Goal: Information Seeking & Learning: Compare options

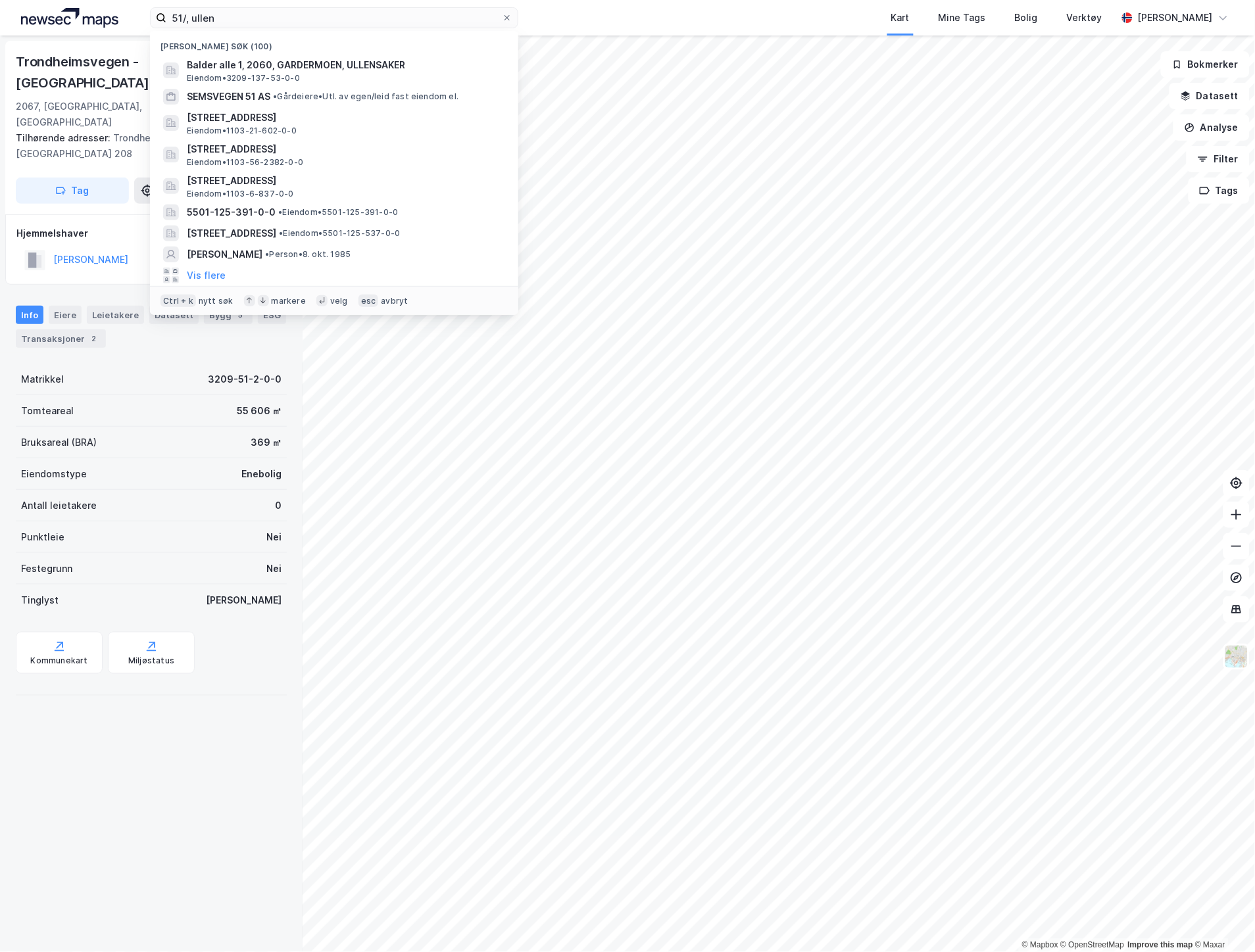
click at [9, 0] on html "51/, [PERSON_NAME] søk (100) Balder alle 1, 2060, GARDERMOEN, ULLENSAKER Eiendo…" at bounding box center [627, 476] width 1255 height 952
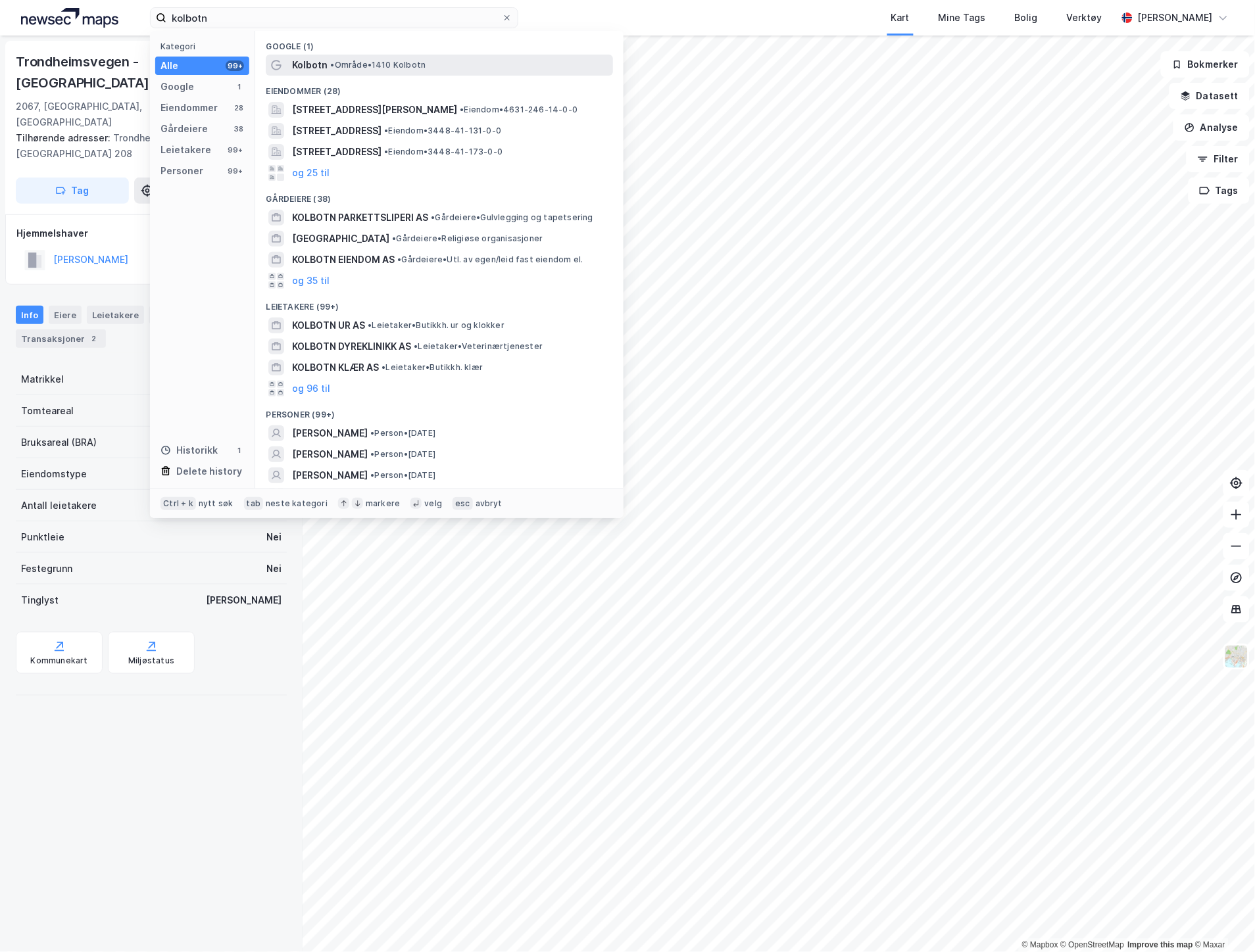
click at [334, 66] on span "•" at bounding box center [332, 64] width 4 height 9
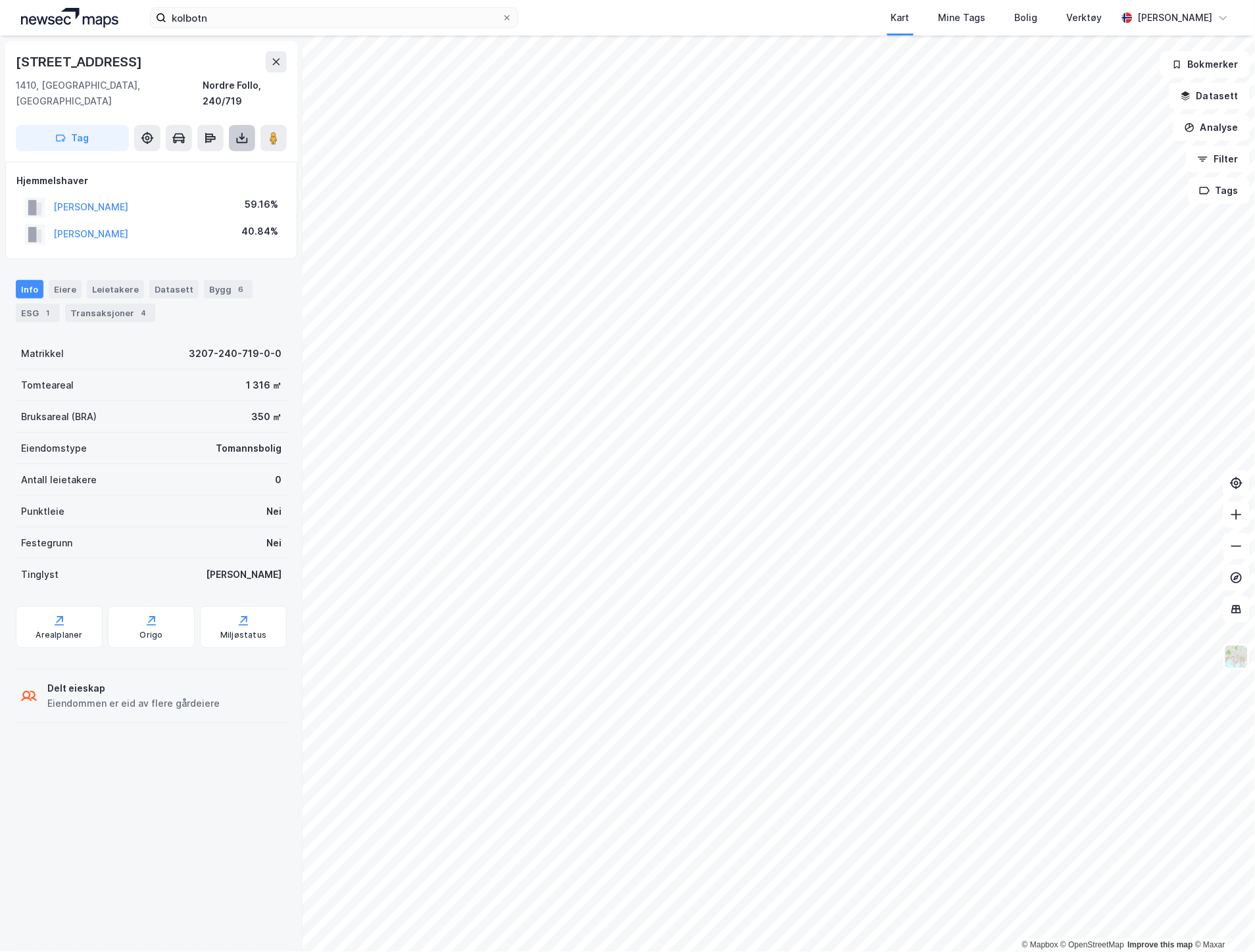
click at [238, 132] on icon at bounding box center [242, 138] width 13 height 13
click at [201, 160] on div "Last ned grunnbok" at bounding box center [177, 165] width 76 height 10
click at [246, 138] on icon at bounding box center [242, 141] width 11 height 5
click at [195, 160] on div "Last ned grunnbok" at bounding box center [177, 165] width 76 height 10
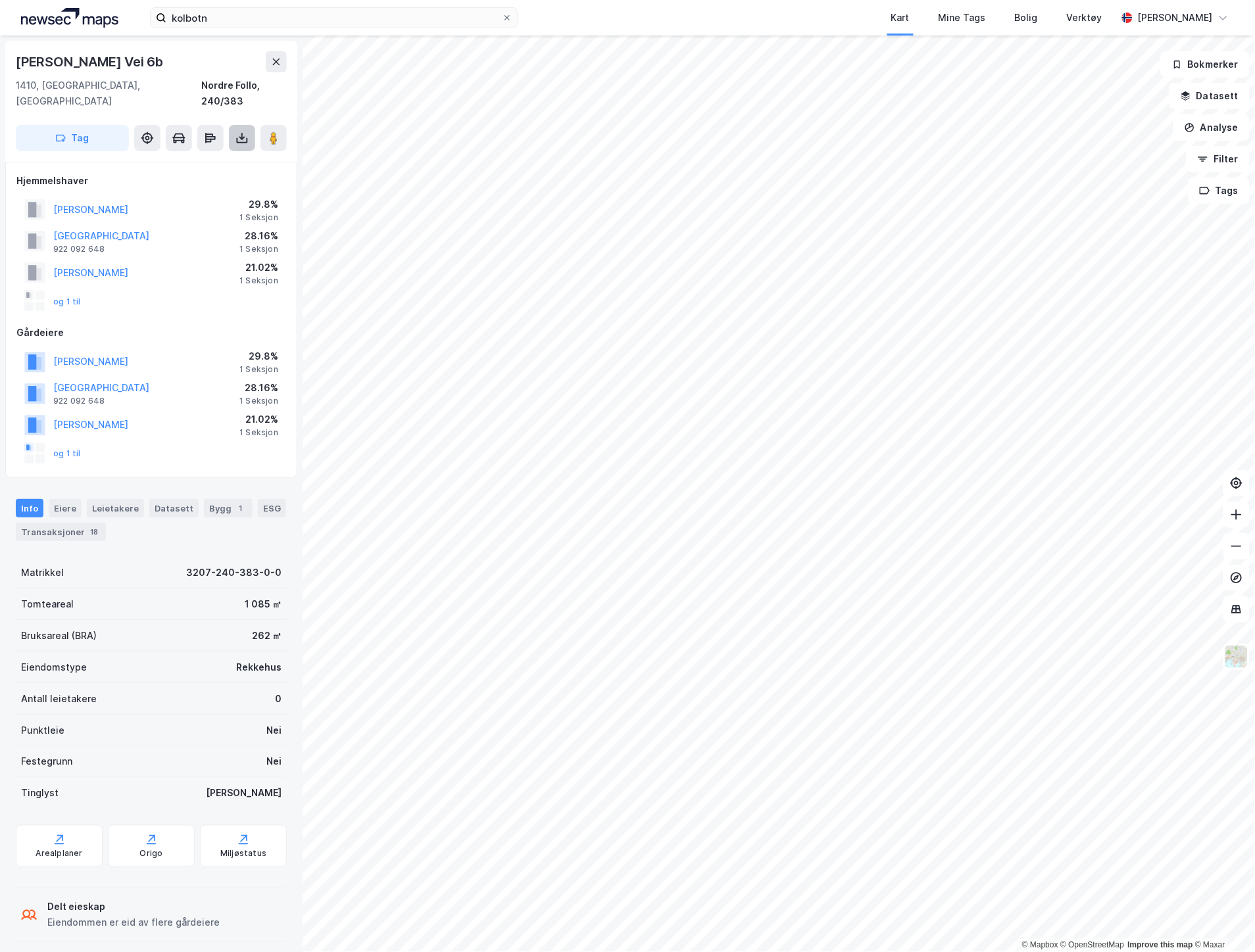
click at [240, 132] on icon at bounding box center [242, 138] width 13 height 13
click at [209, 153] on div "Last ned grunnbok" at bounding box center [185, 164] width 140 height 21
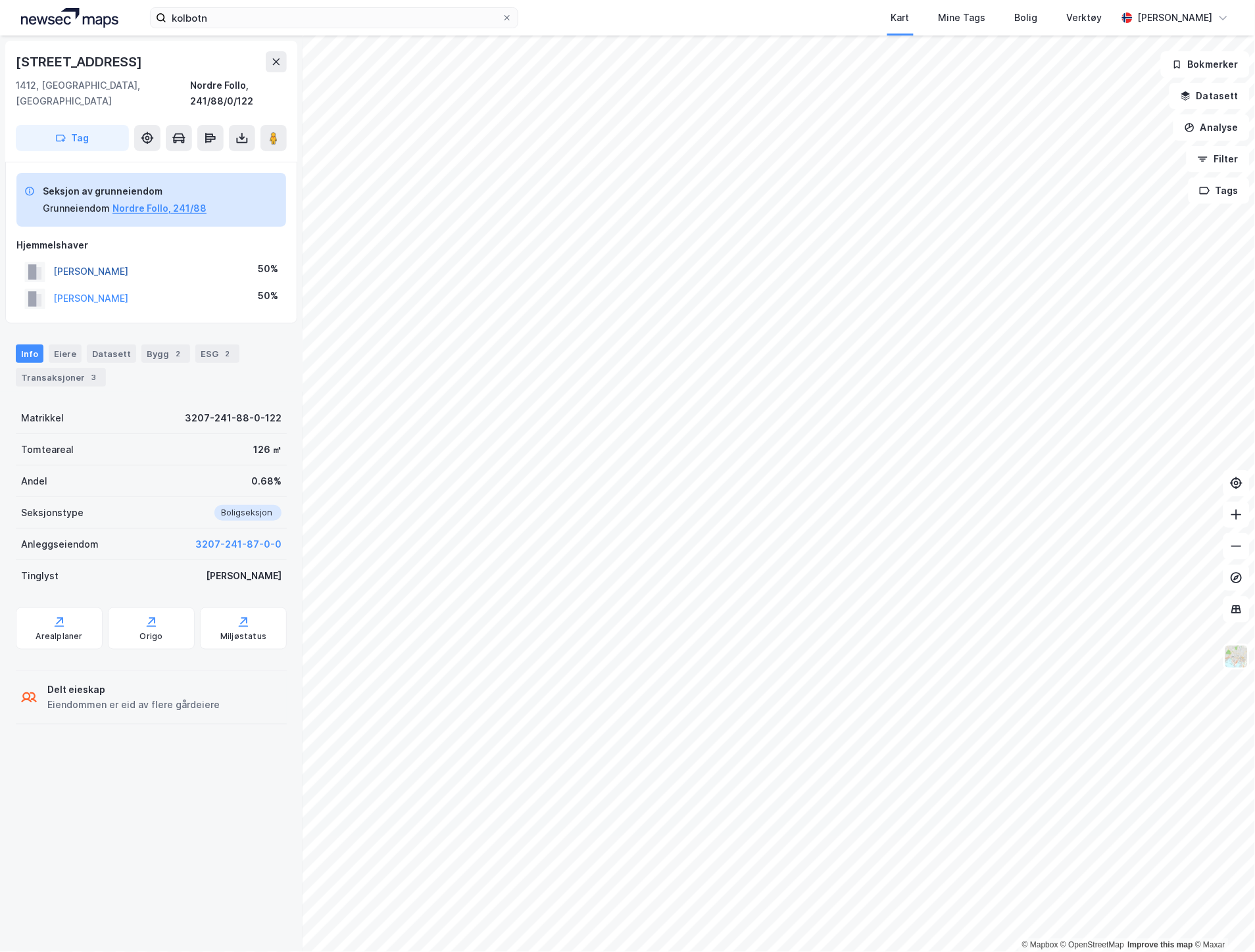
click at [0, 0] on button "[PERSON_NAME]" at bounding box center [0, 0] width 0 height 0
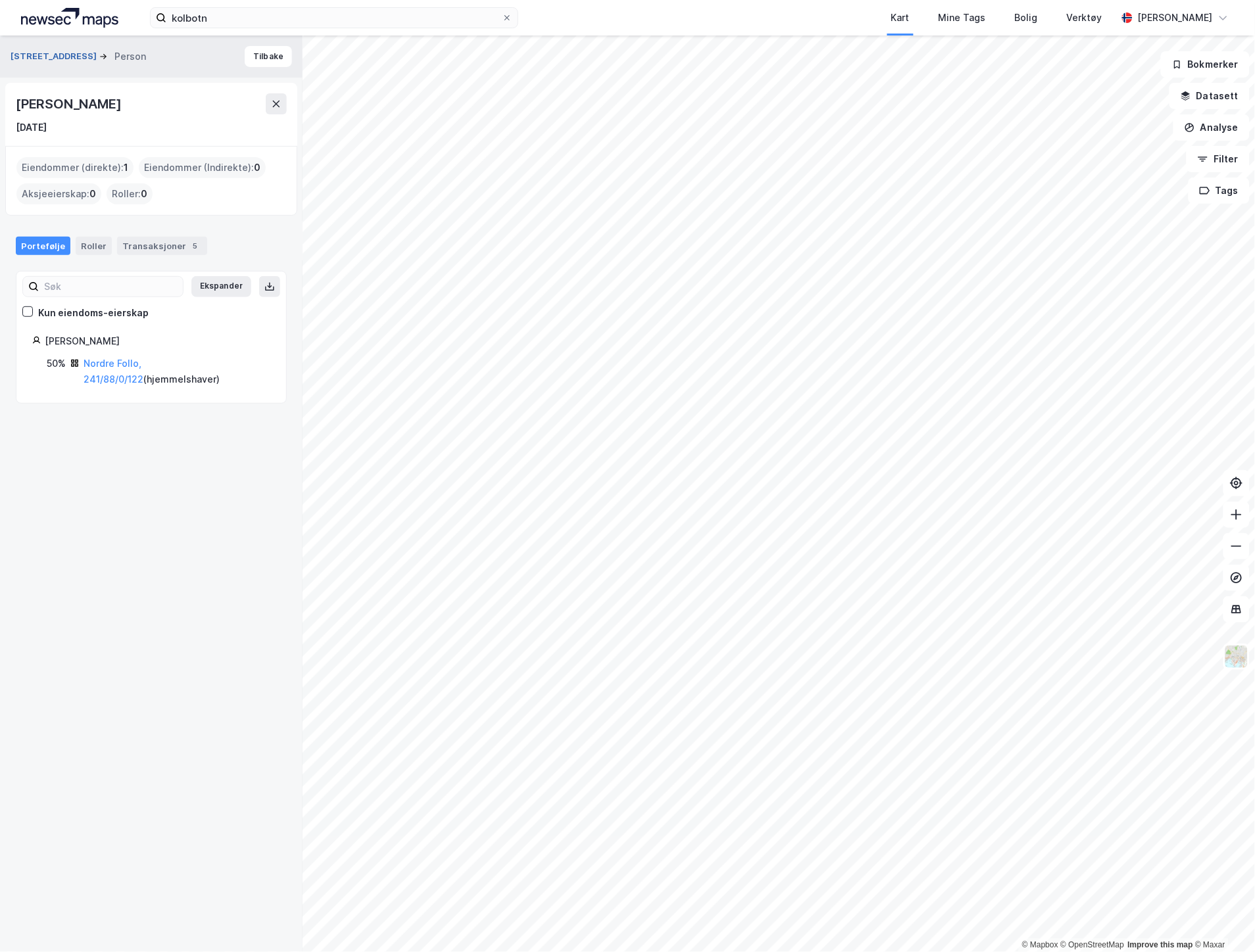
click at [35, 58] on button "[STREET_ADDRESS]" at bounding box center [54, 56] width 89 height 13
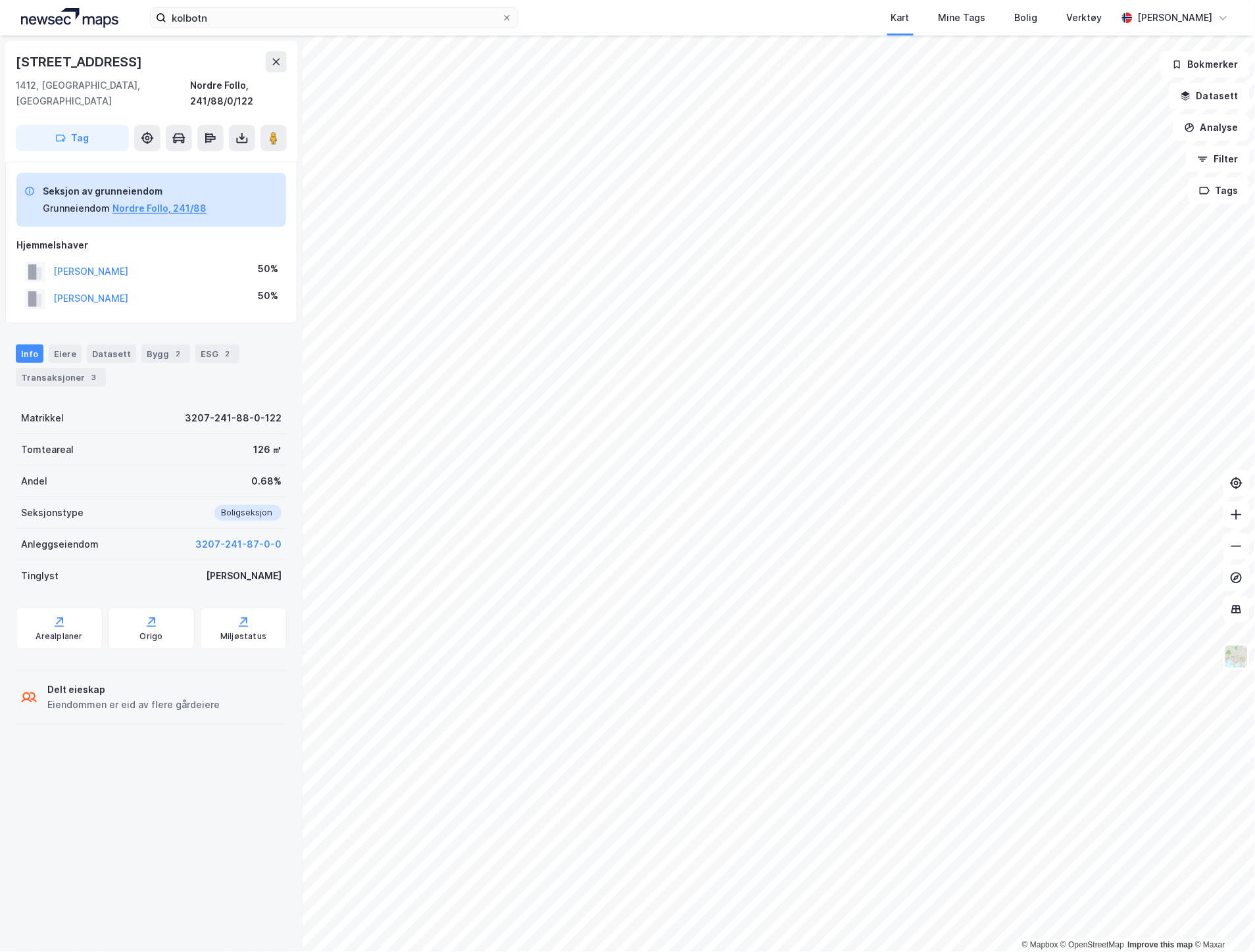
click at [115, 288] on div "[PERSON_NAME]" at bounding box center [76, 298] width 104 height 22
click at [0, 0] on button "[PERSON_NAME]" at bounding box center [0, 0] width 0 height 0
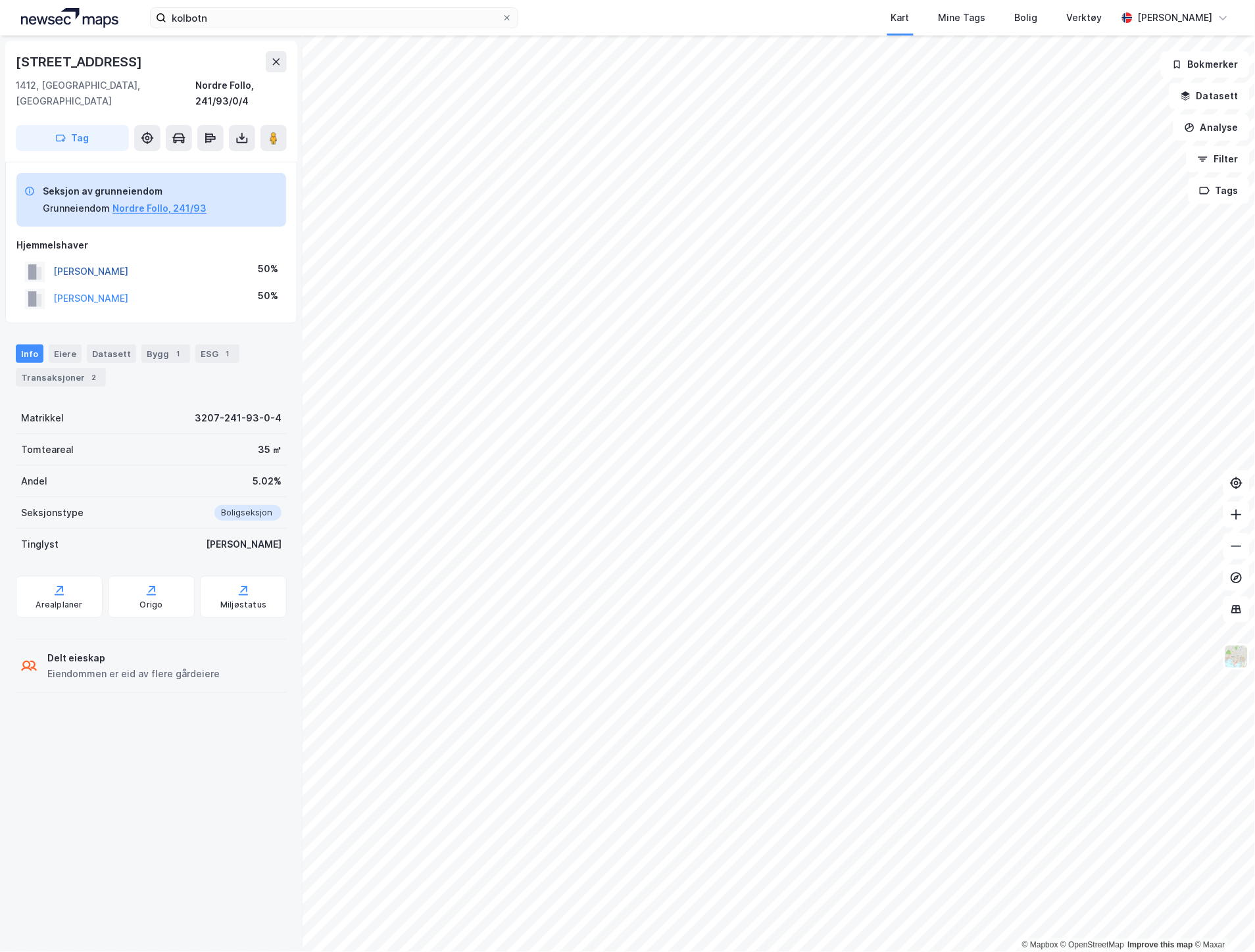
click at [0, 0] on button "[PERSON_NAME]" at bounding box center [0, 0] width 0 height 0
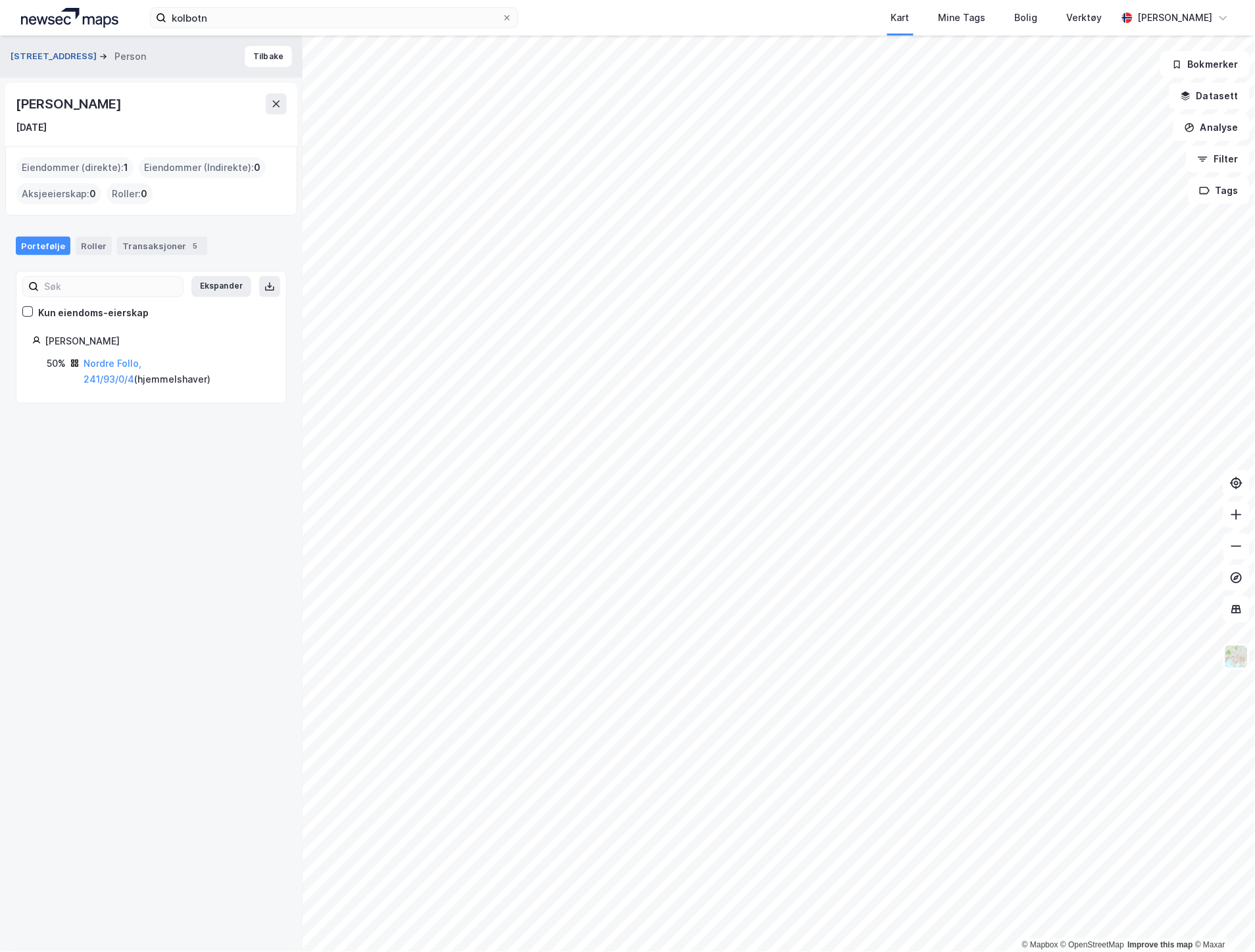
click at [49, 57] on button "[STREET_ADDRESS]" at bounding box center [54, 56] width 89 height 13
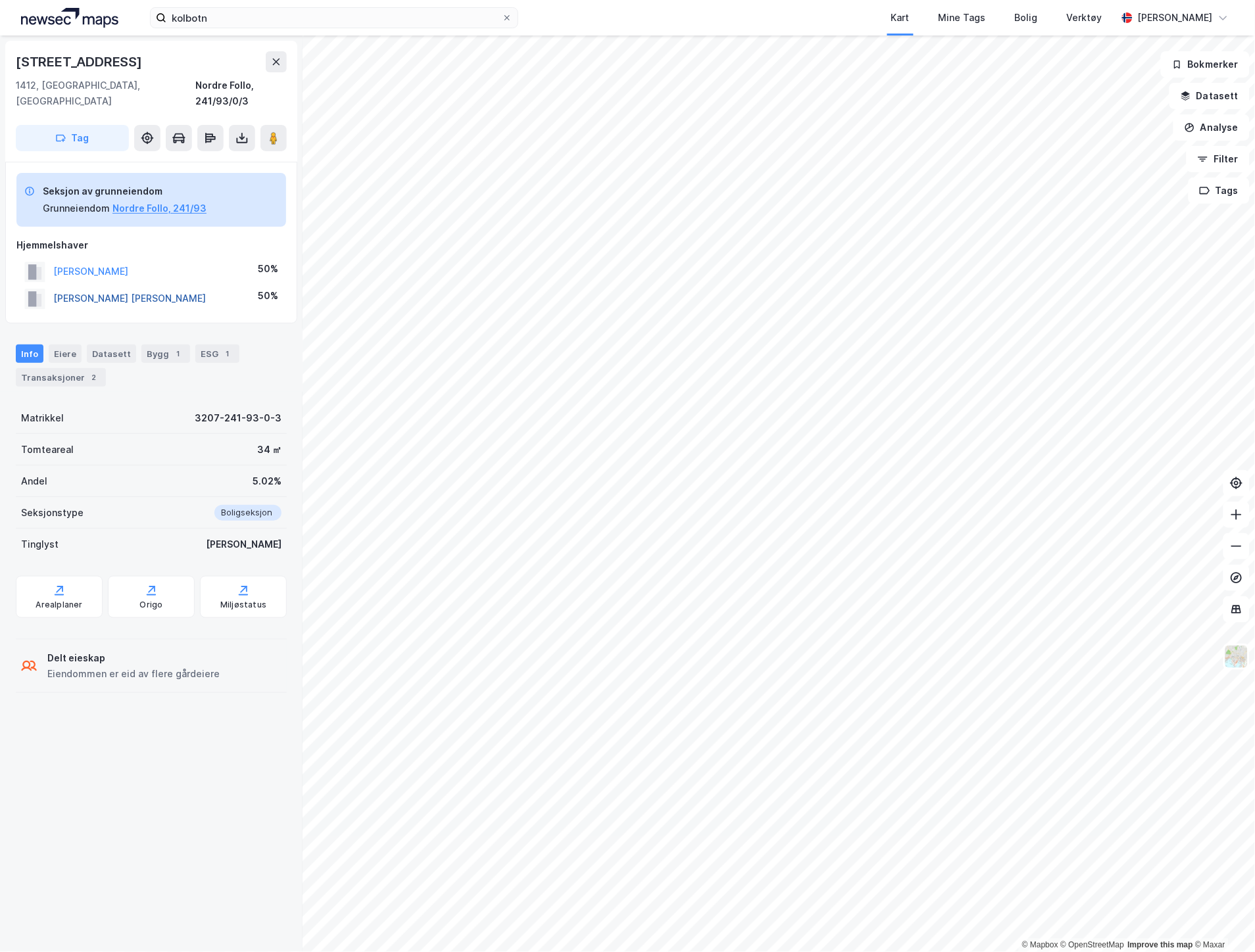
click at [0, 0] on button "[PERSON_NAME] [PERSON_NAME]" at bounding box center [0, 0] width 0 height 0
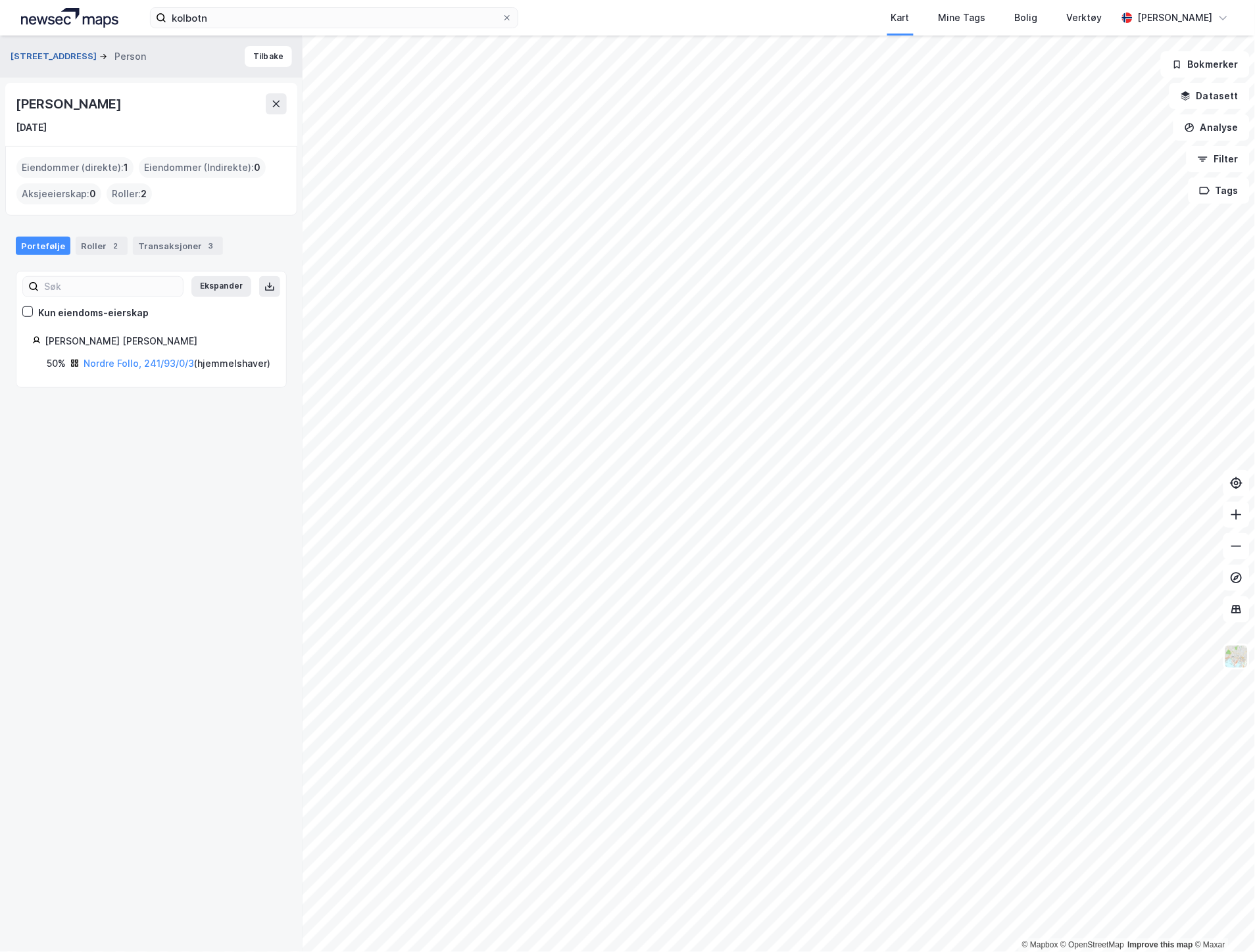
click at [54, 58] on button "[STREET_ADDRESS]" at bounding box center [54, 56] width 89 height 13
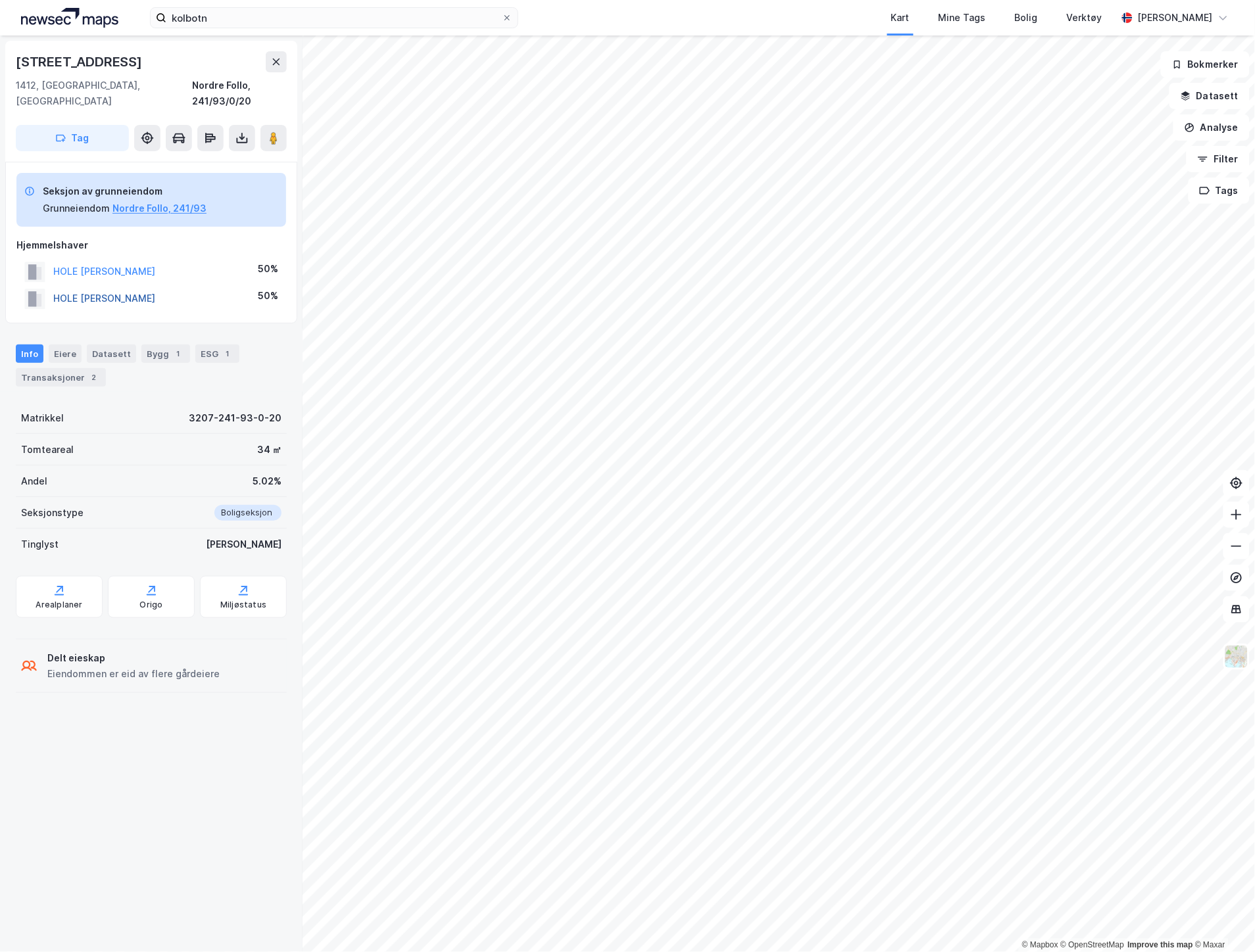
click at [0, 0] on button "HOLE [PERSON_NAME]" at bounding box center [0, 0] width 0 height 0
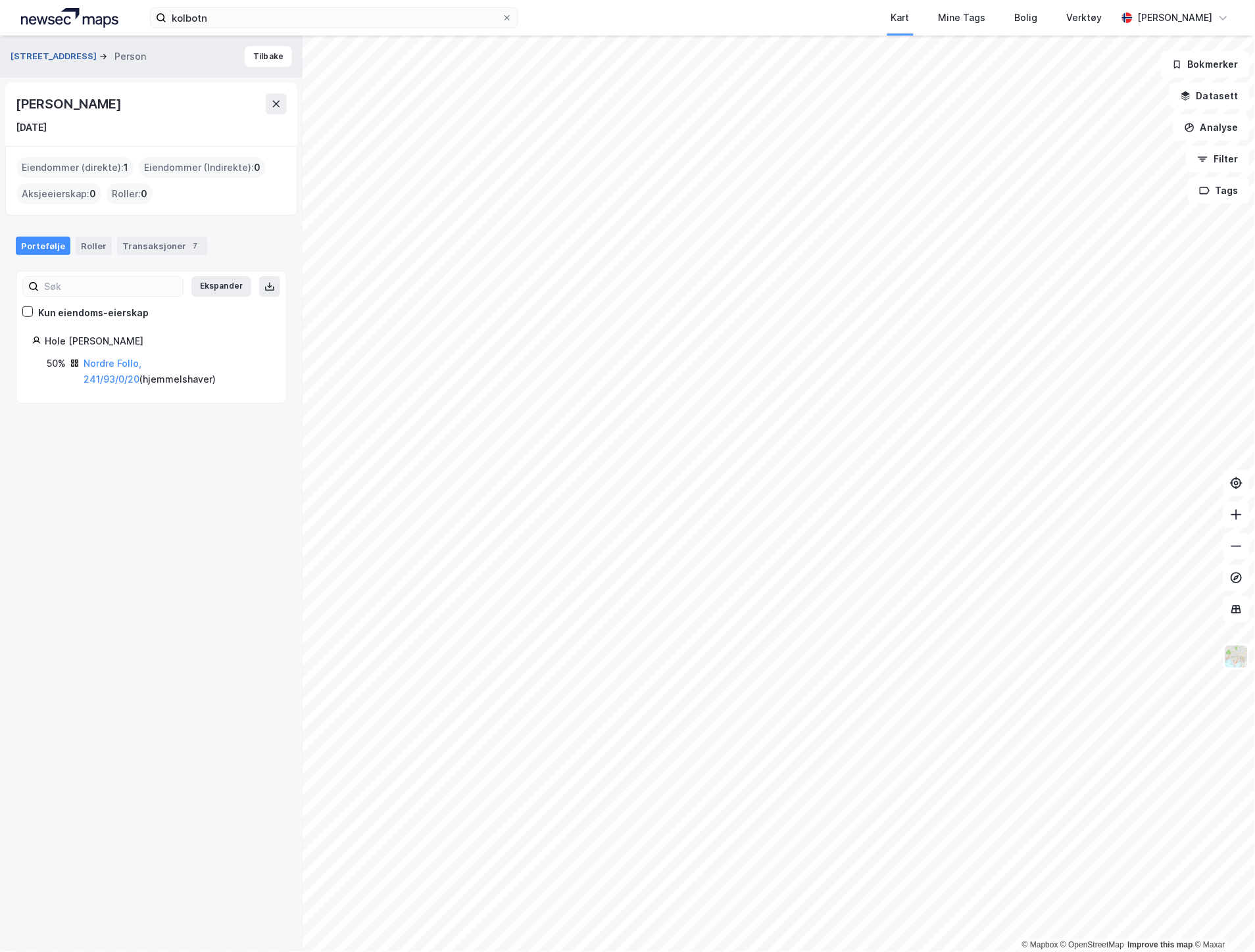
click at [24, 55] on button "[STREET_ADDRESS]" at bounding box center [54, 56] width 89 height 13
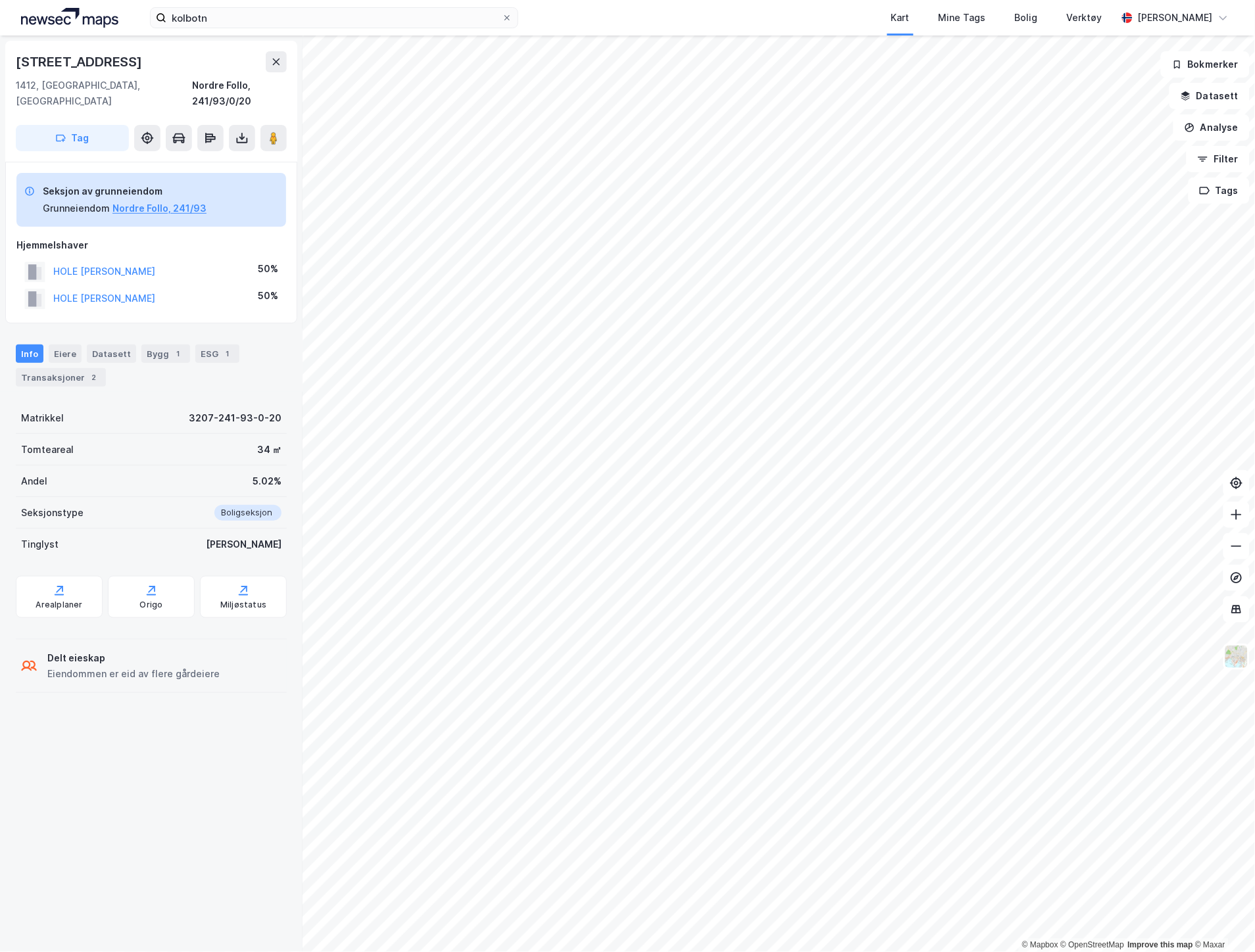
click at [94, 264] on div "HOLE [PERSON_NAME]" at bounding box center [104, 272] width 102 height 16
click at [0, 0] on button "HOLE [PERSON_NAME]" at bounding box center [0, 0] width 0 height 0
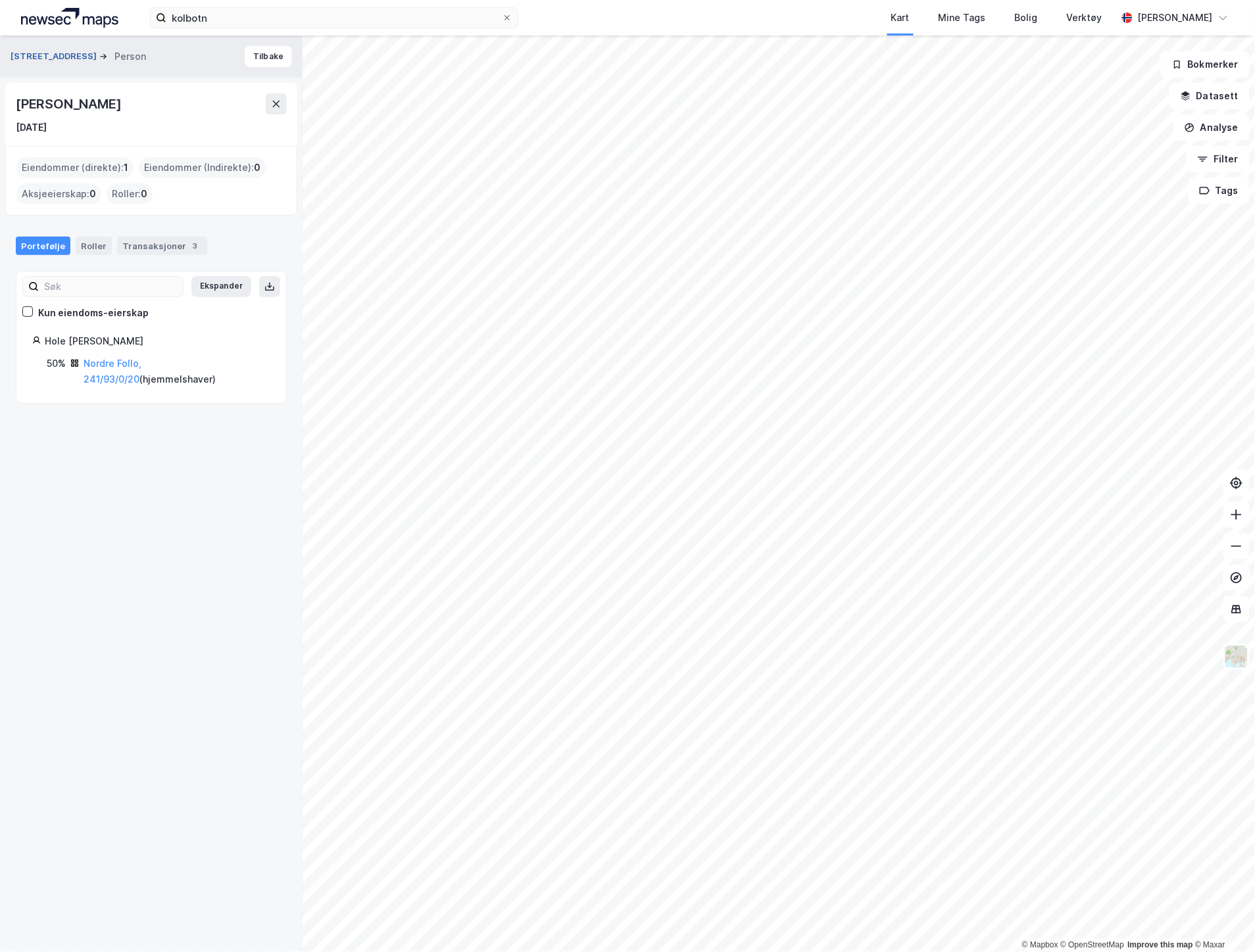
click at [31, 57] on button "[STREET_ADDRESS]" at bounding box center [54, 56] width 89 height 13
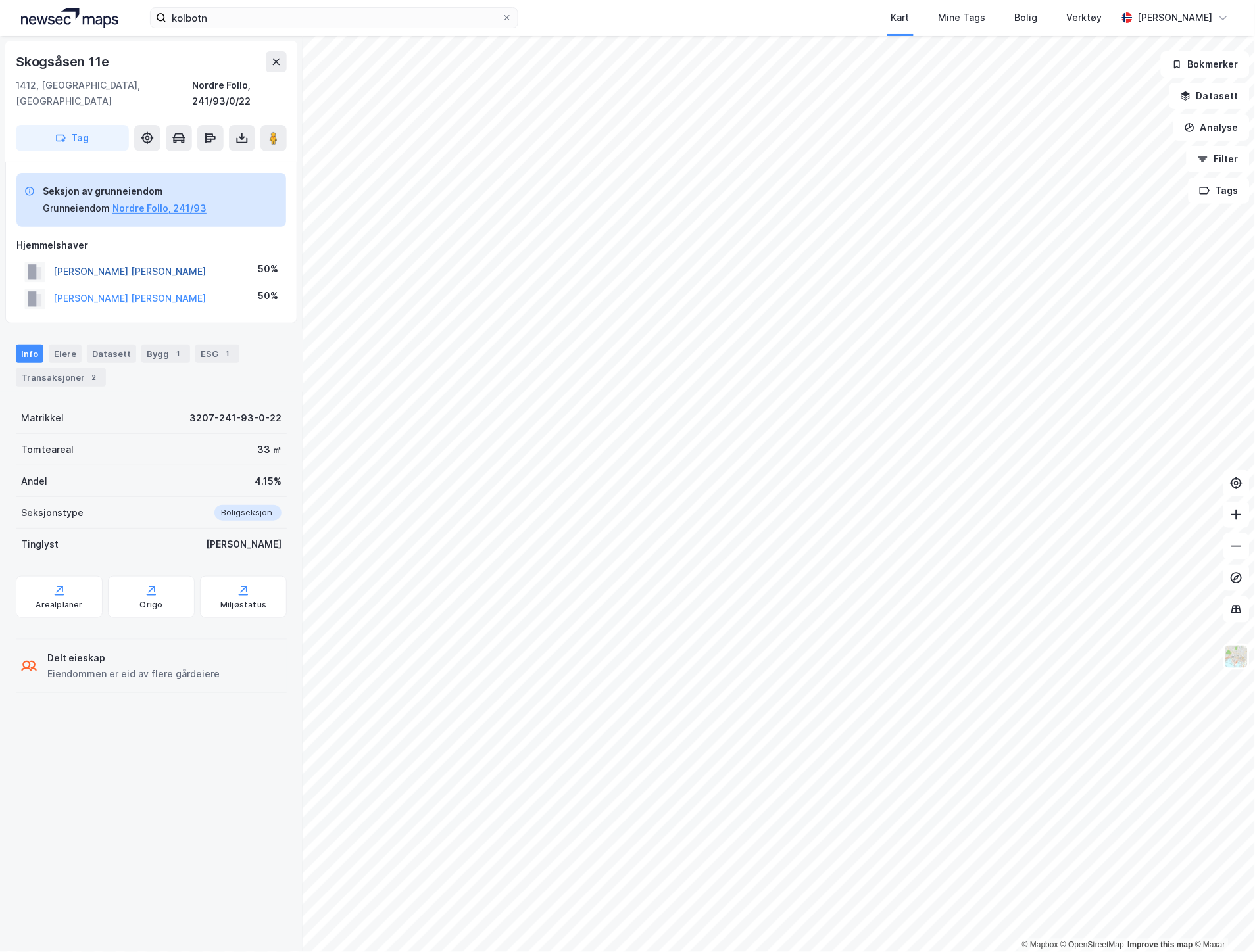
click at [0, 0] on button "[PERSON_NAME] [PERSON_NAME]" at bounding box center [0, 0] width 0 height 0
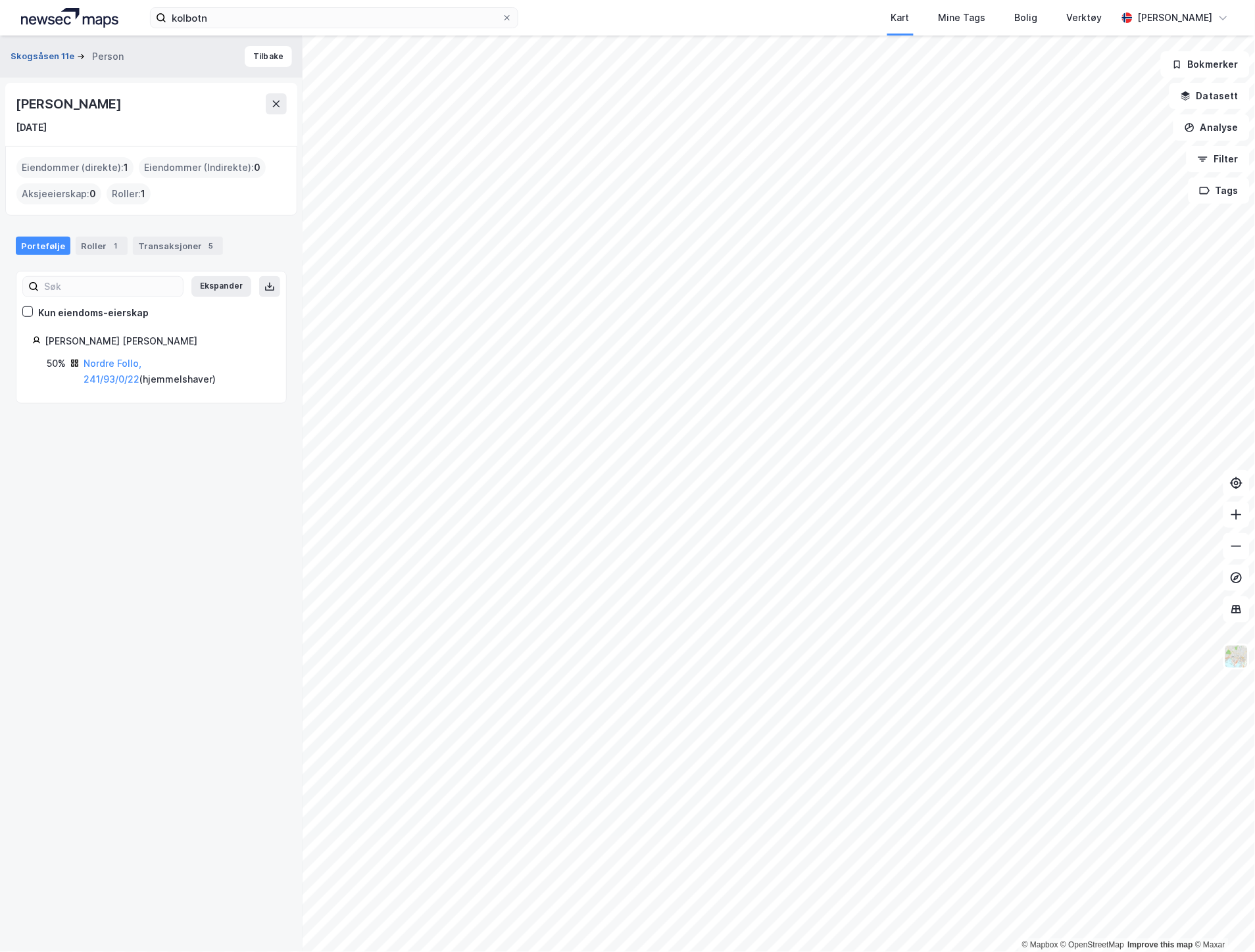
click at [54, 61] on button "Skogsåsen 11e" at bounding box center [43, 56] width 66 height 13
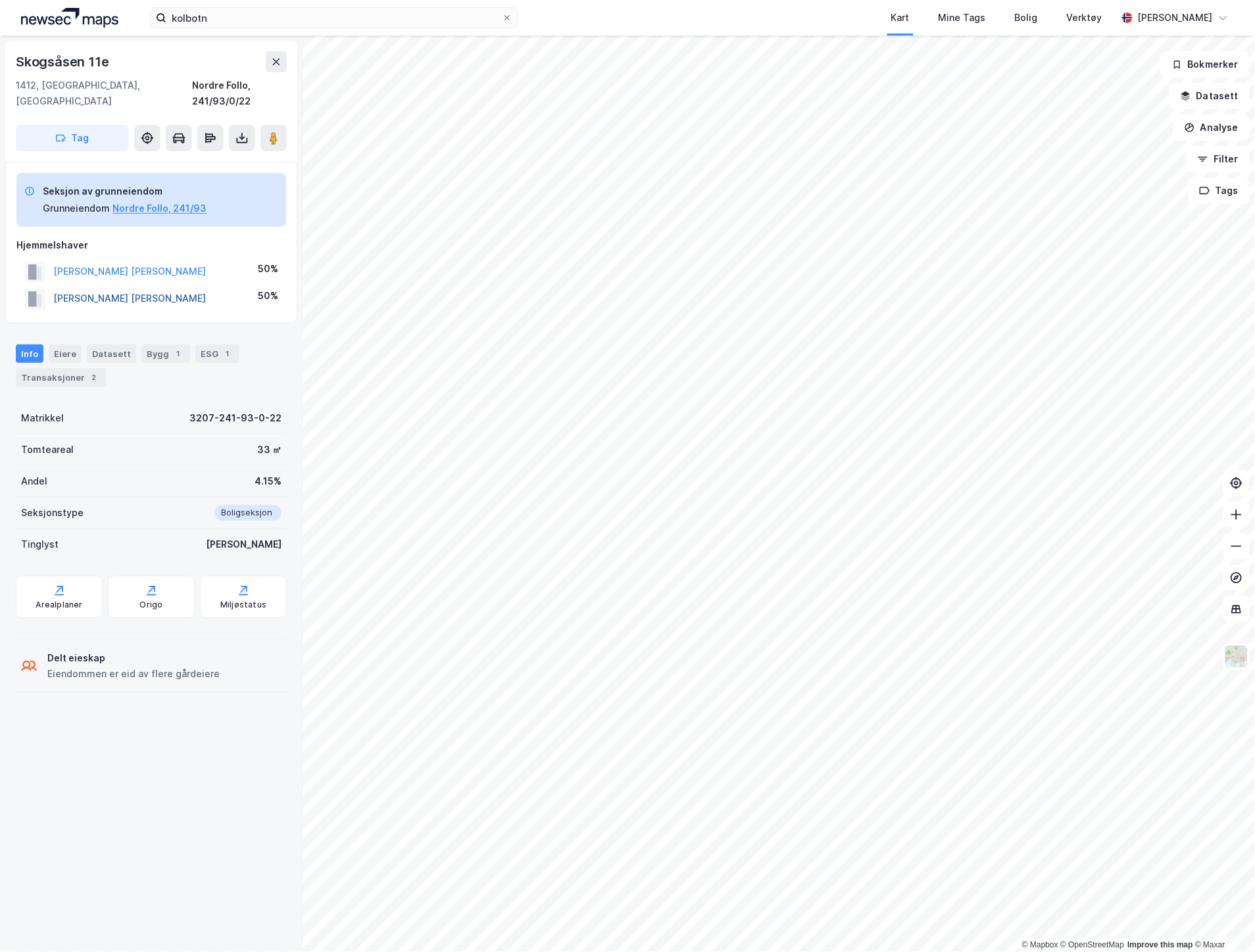
click at [0, 0] on button "[PERSON_NAME] [PERSON_NAME]" at bounding box center [0, 0] width 0 height 0
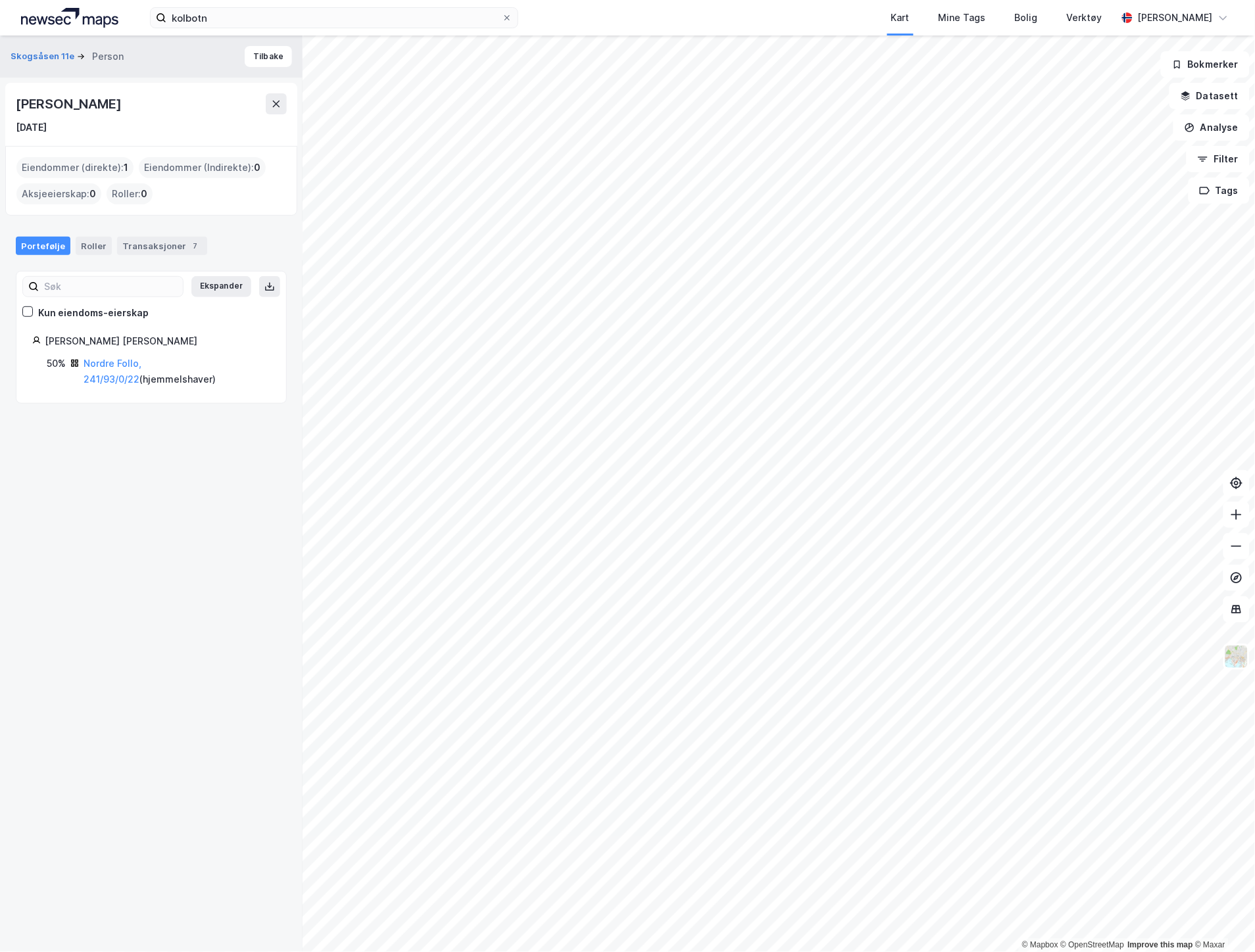
click at [44, 64] on div "Skogsåsen 11e Person" at bounding box center [72, 56] width 123 height 16
click at [47, 51] on button "Skogsåsen 11e" at bounding box center [43, 56] width 66 height 13
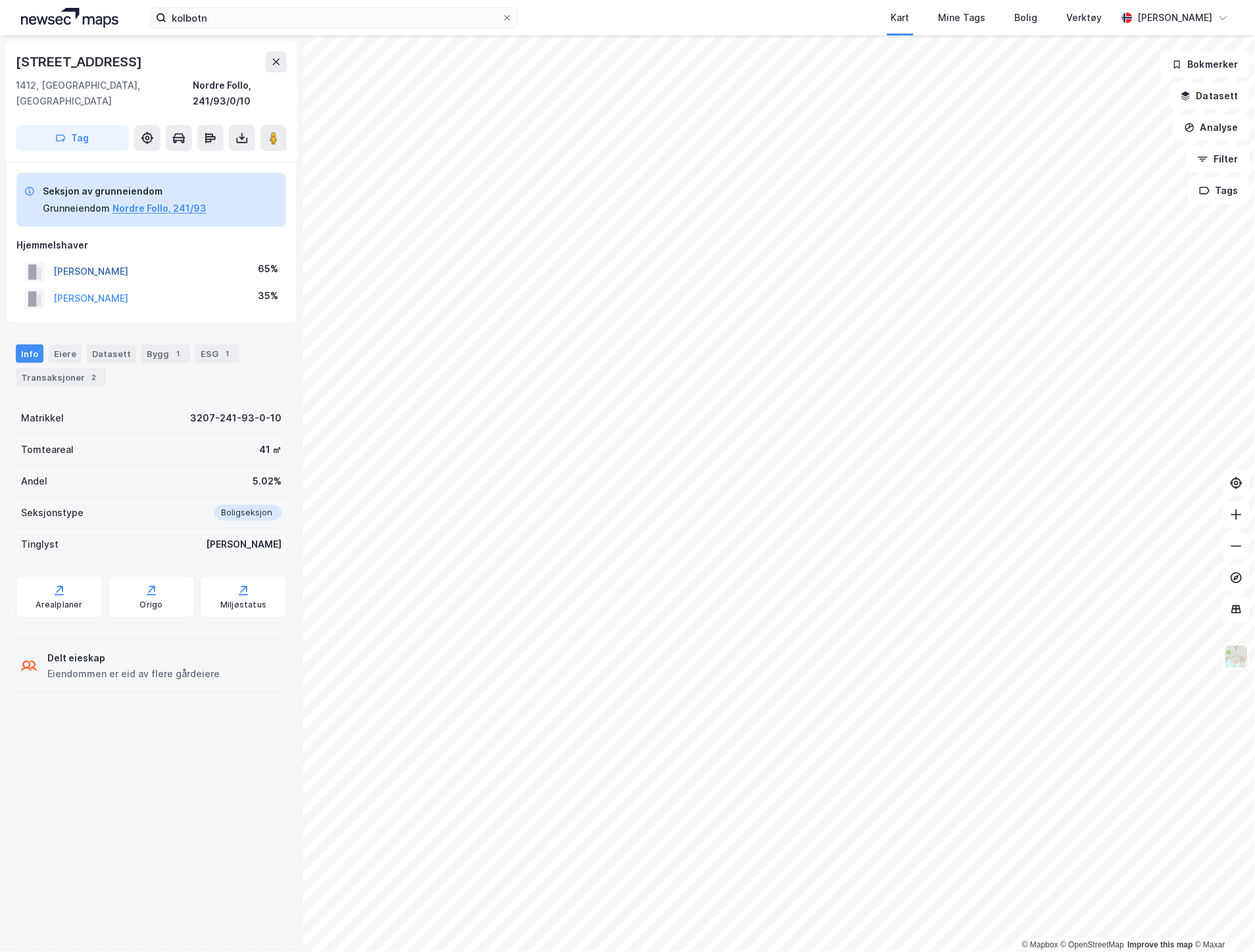
click at [0, 0] on button "[PERSON_NAME]" at bounding box center [0, 0] width 0 height 0
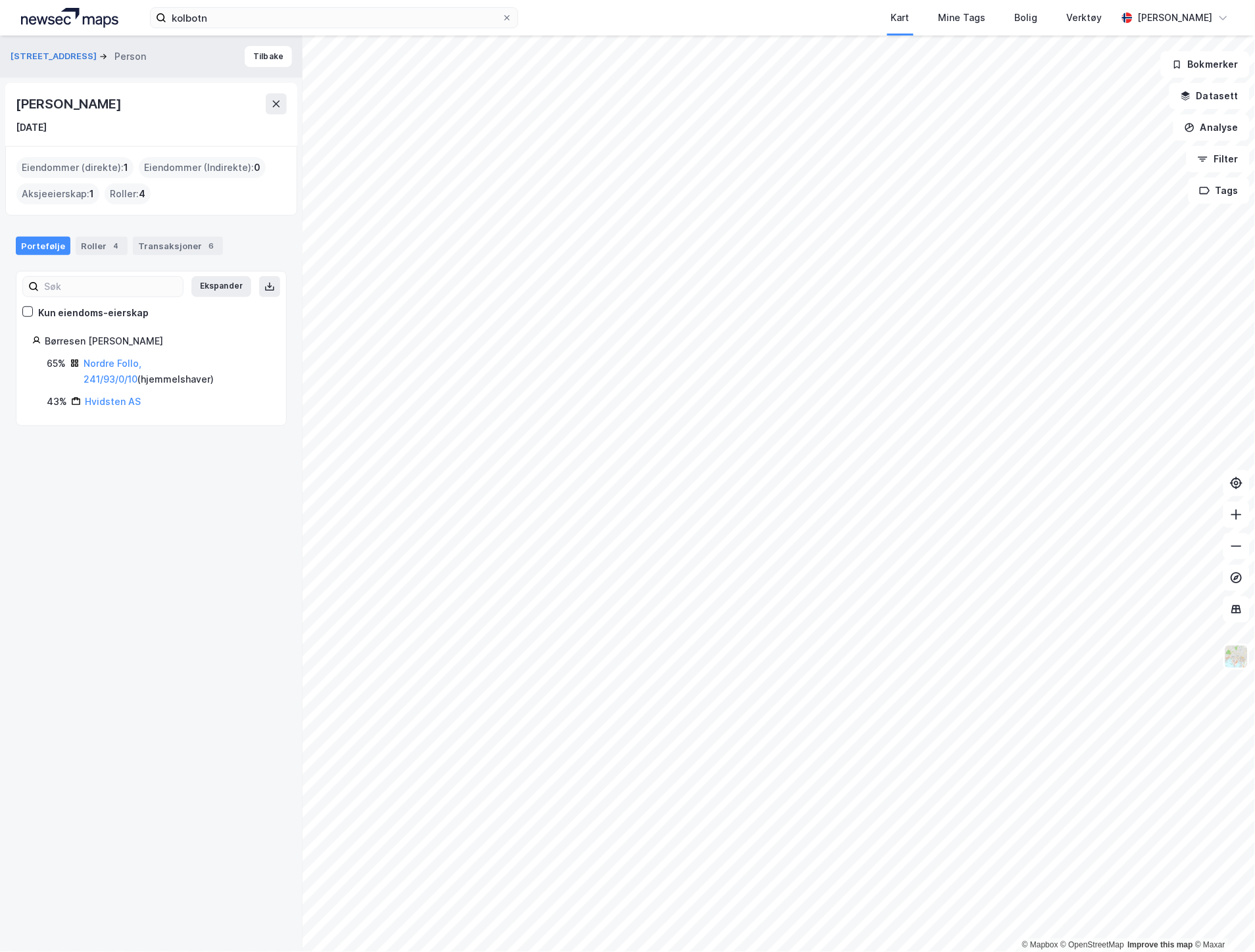
click at [45, 48] on div "Skogsåsen 15b Person" at bounding box center [83, 56] width 146 height 16
click at [47, 55] on button "[STREET_ADDRESS]" at bounding box center [54, 56] width 89 height 13
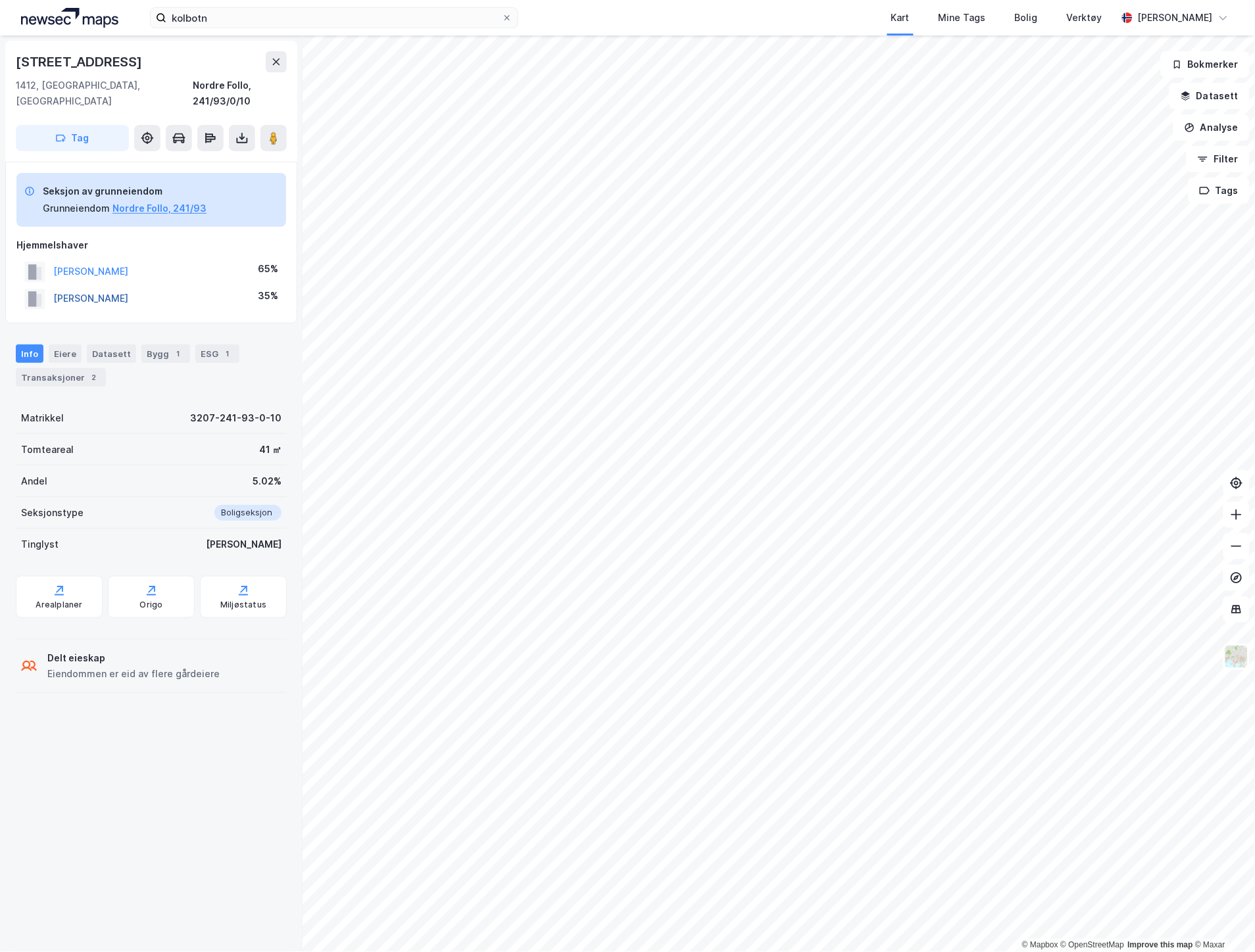
click at [0, 0] on button "[PERSON_NAME]" at bounding box center [0, 0] width 0 height 0
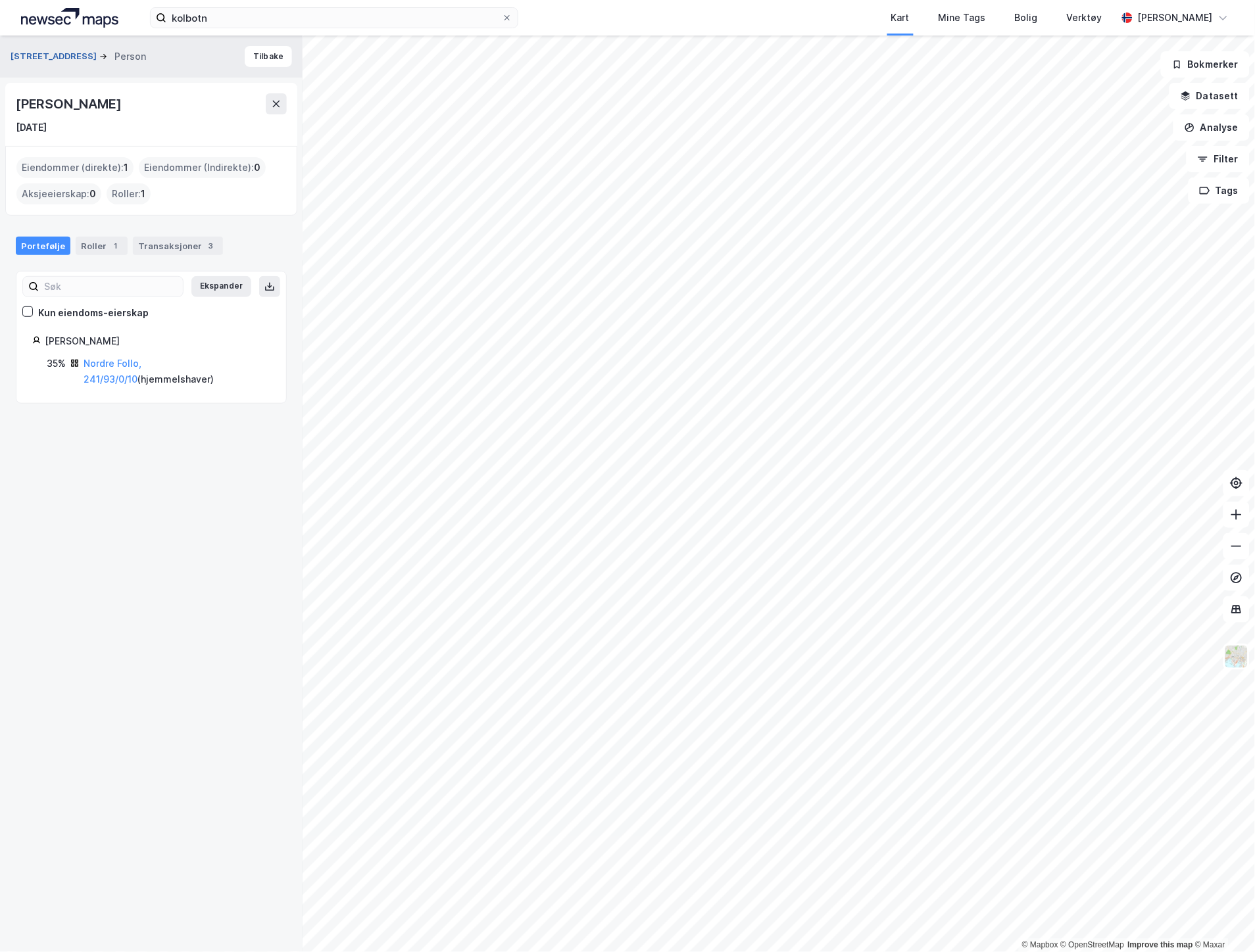
click at [47, 53] on button "[STREET_ADDRESS]" at bounding box center [54, 56] width 89 height 13
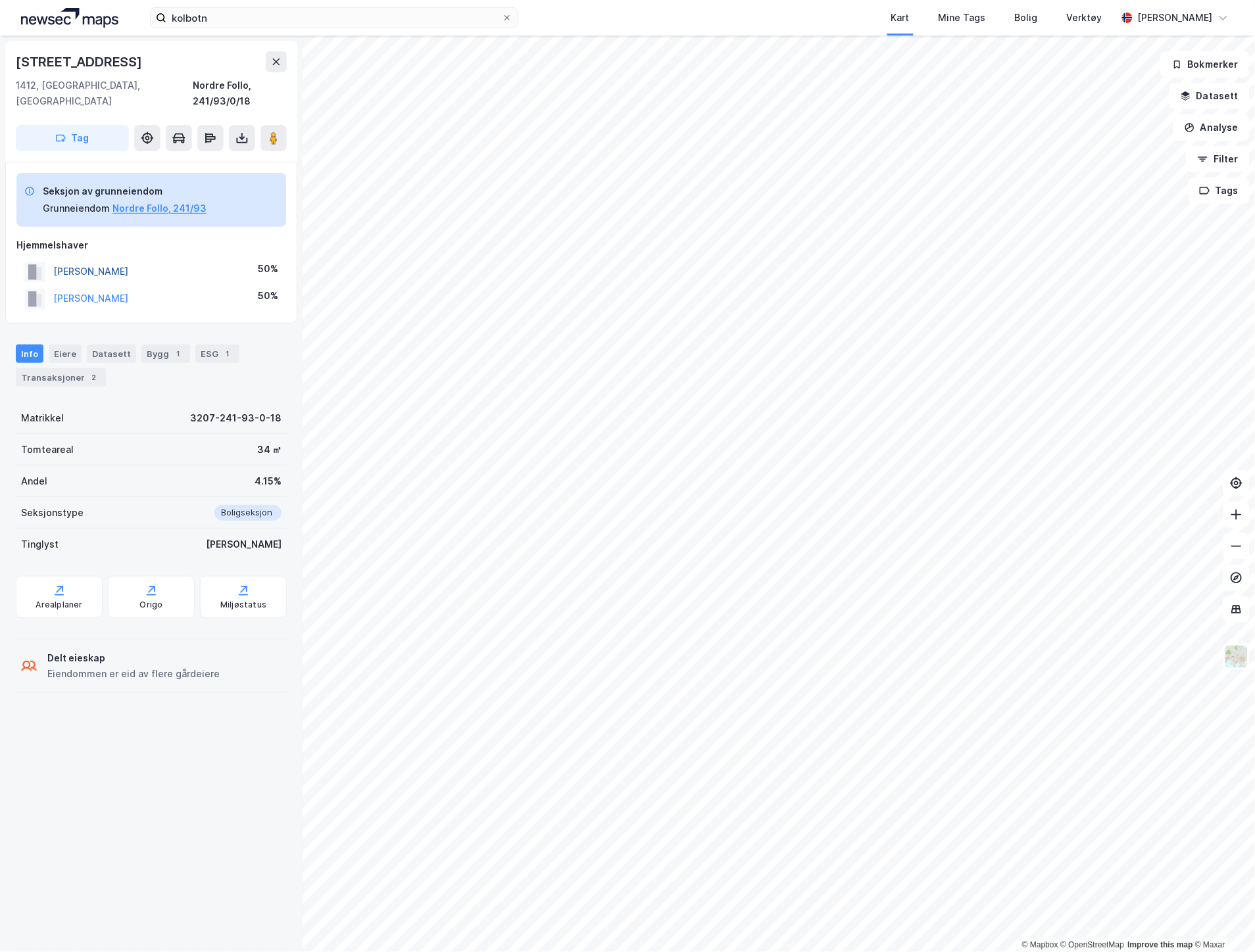
click at [0, 0] on button "[PERSON_NAME]" at bounding box center [0, 0] width 0 height 0
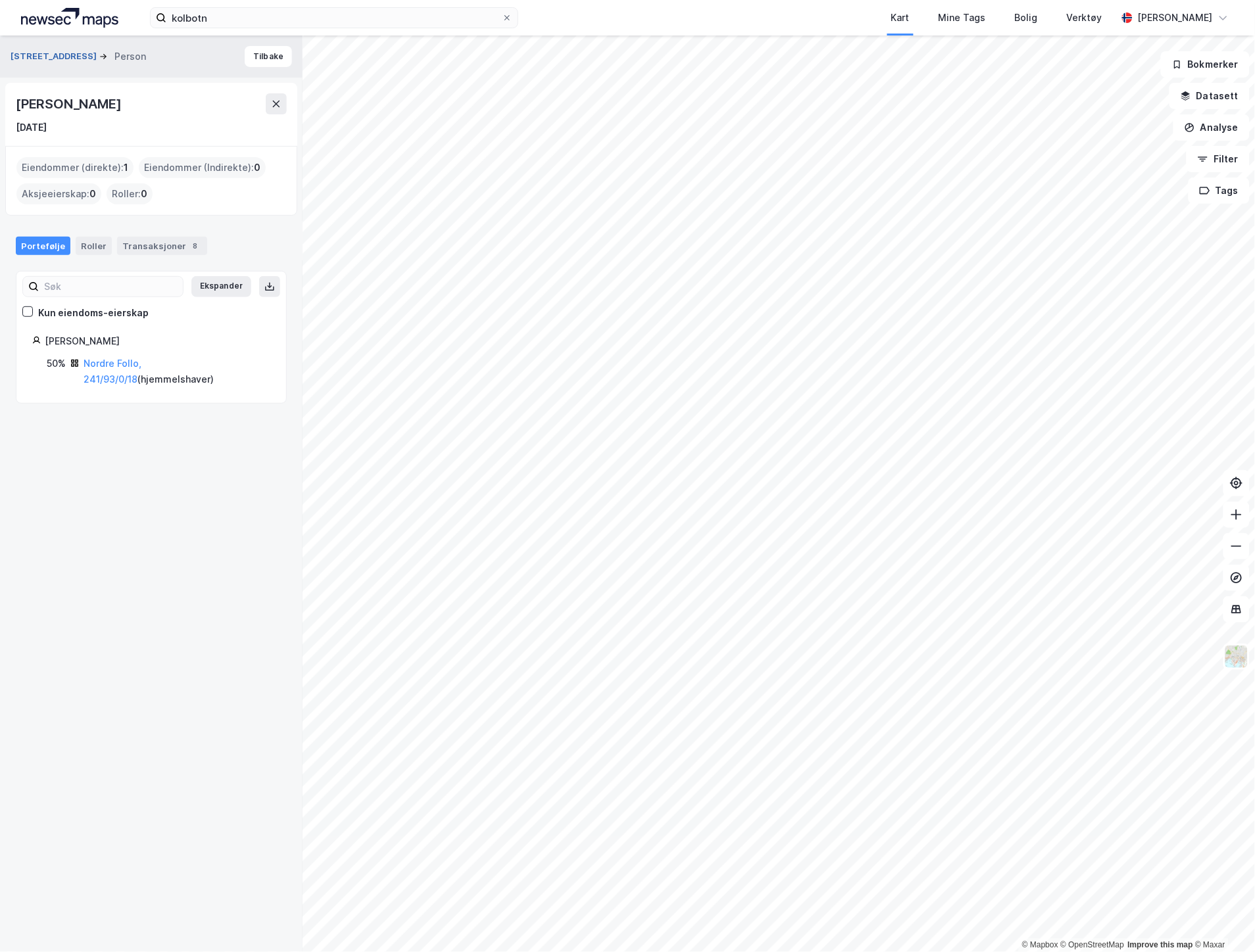
click at [54, 61] on button "[STREET_ADDRESS]" at bounding box center [54, 56] width 89 height 13
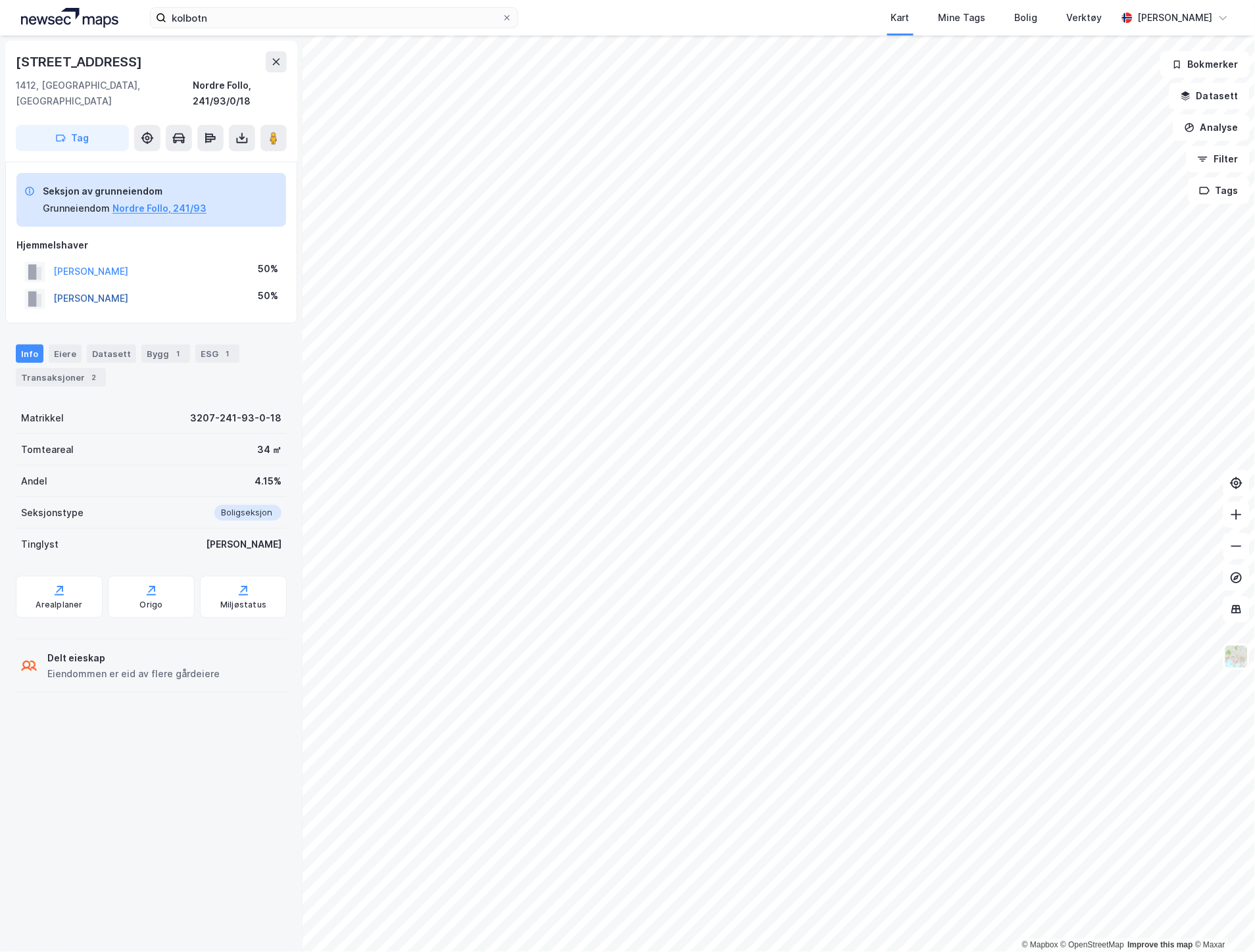
click at [0, 0] on button "[PERSON_NAME]" at bounding box center [0, 0] width 0 height 0
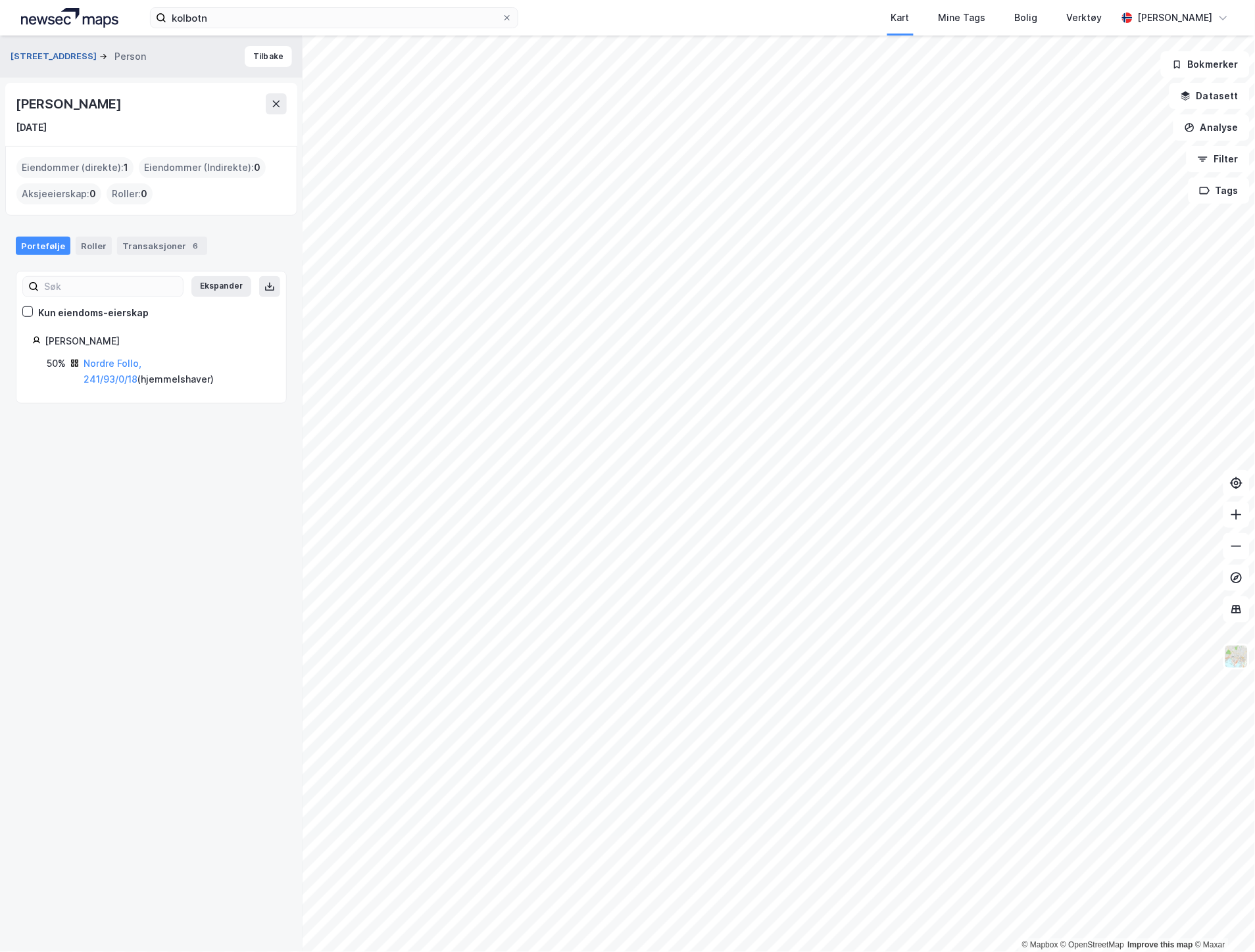
click at [30, 53] on button "[STREET_ADDRESS]" at bounding box center [54, 56] width 89 height 13
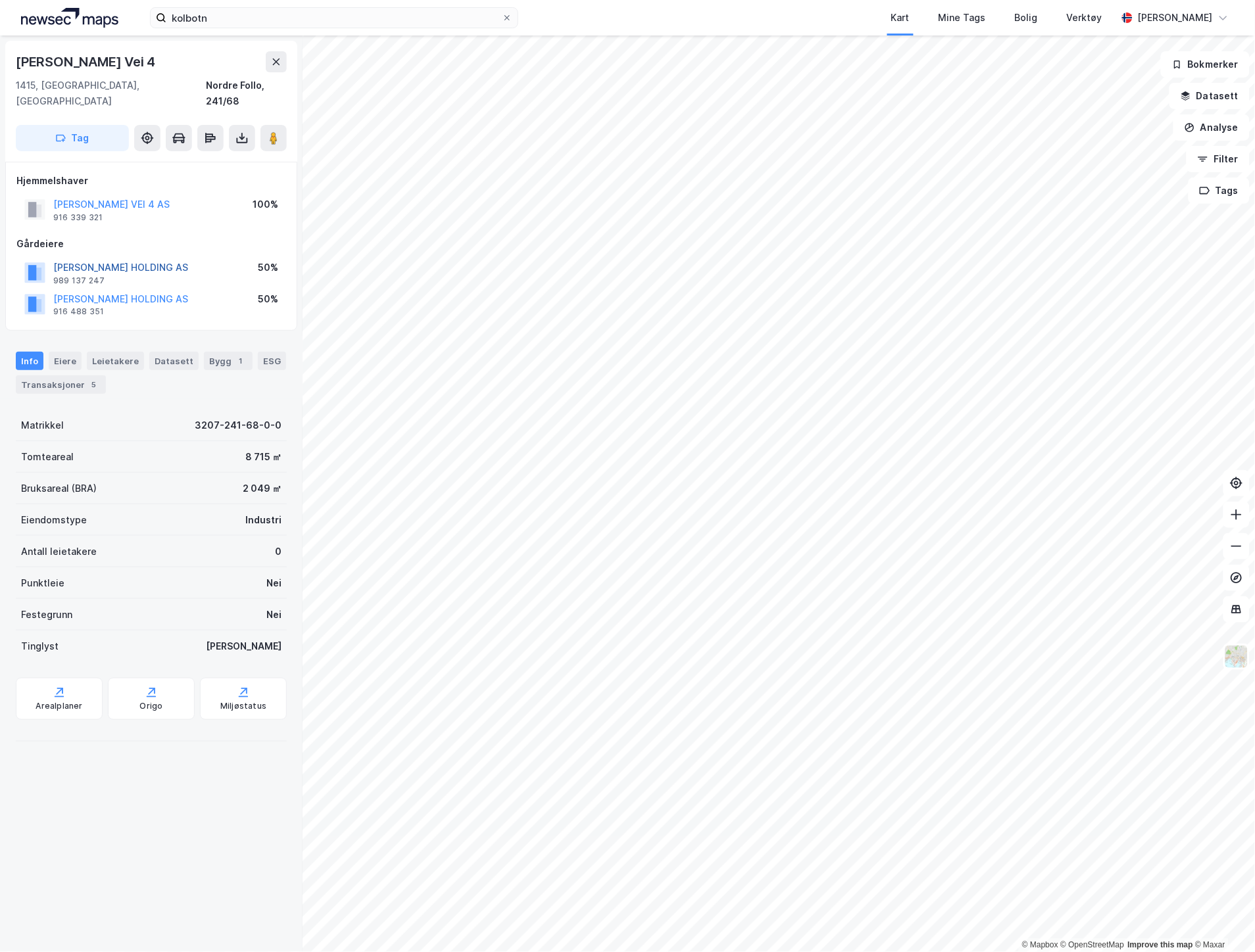
click at [0, 0] on button "[PERSON_NAME] HOLDING AS" at bounding box center [0, 0] width 0 height 0
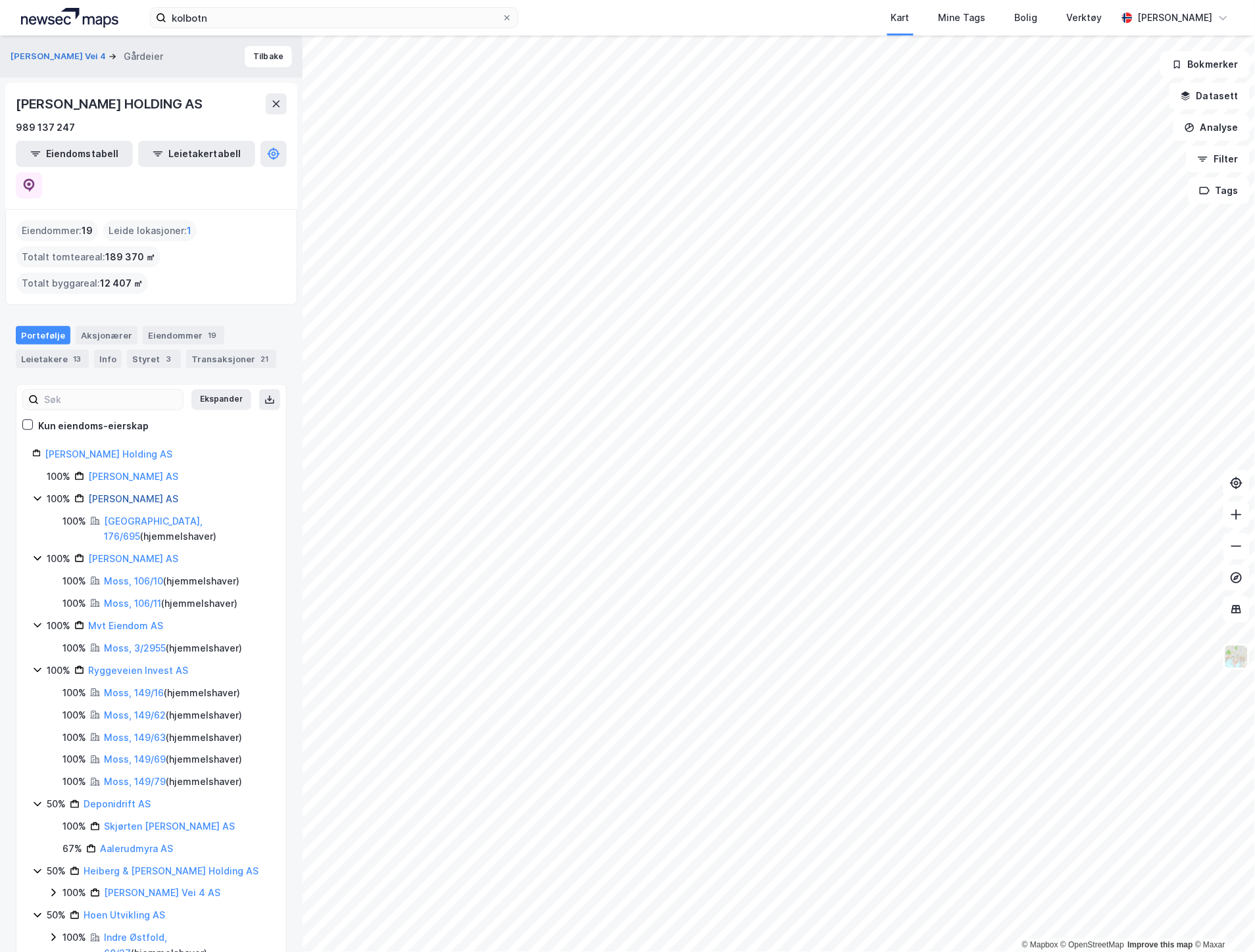
click at [179, 493] on link "[PERSON_NAME] AS" at bounding box center [133, 498] width 90 height 11
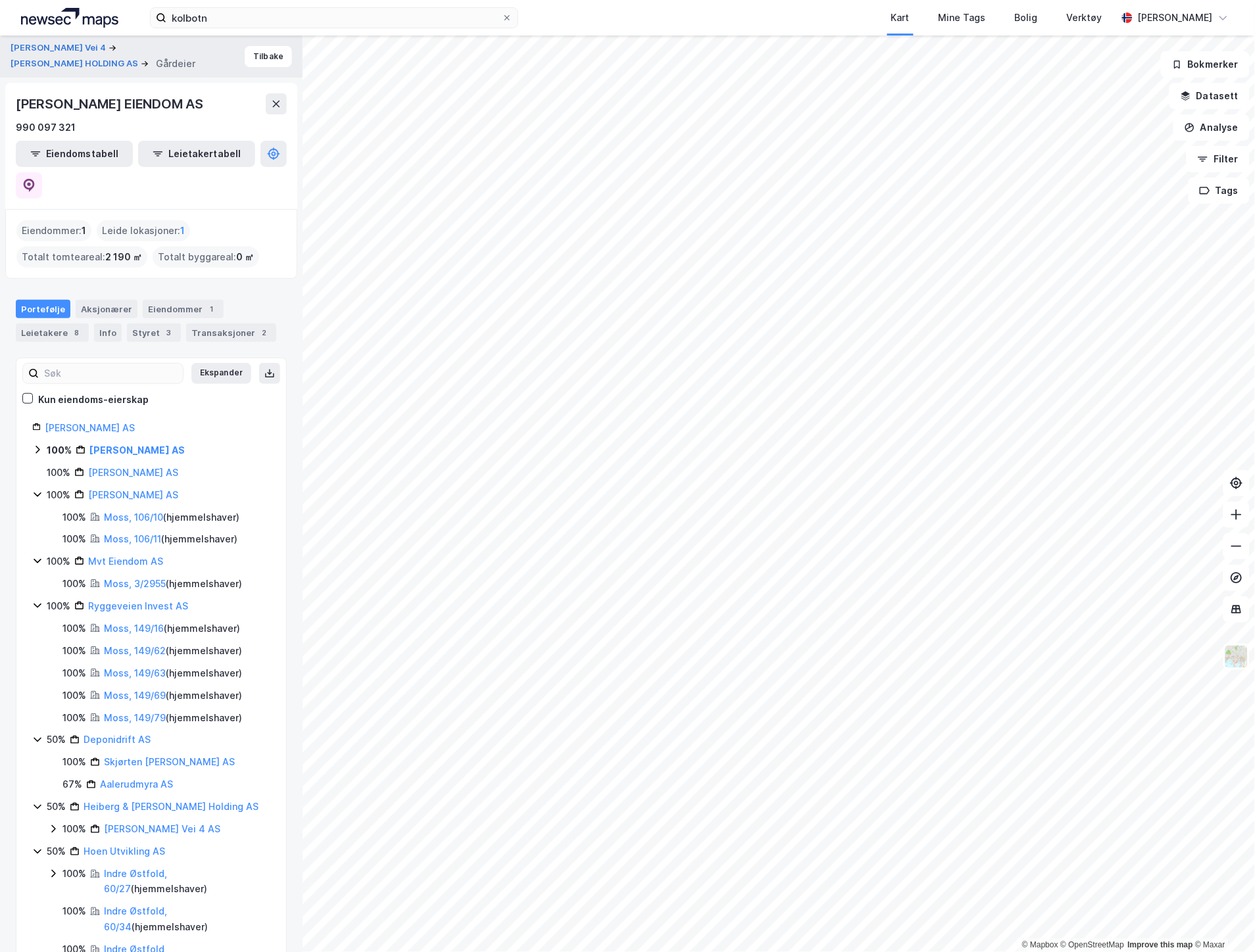
drag, startPoint x: 220, startPoint y: 103, endPoint x: 9, endPoint y: 97, distance: 211.1
click at [9, 97] on div "[PERSON_NAME] EIENDOM AS 990 097 321 Eiendomstabell Leietakertabell" at bounding box center [151, 146] width 292 height 126
copy div "[PERSON_NAME] EIENDOM AS"
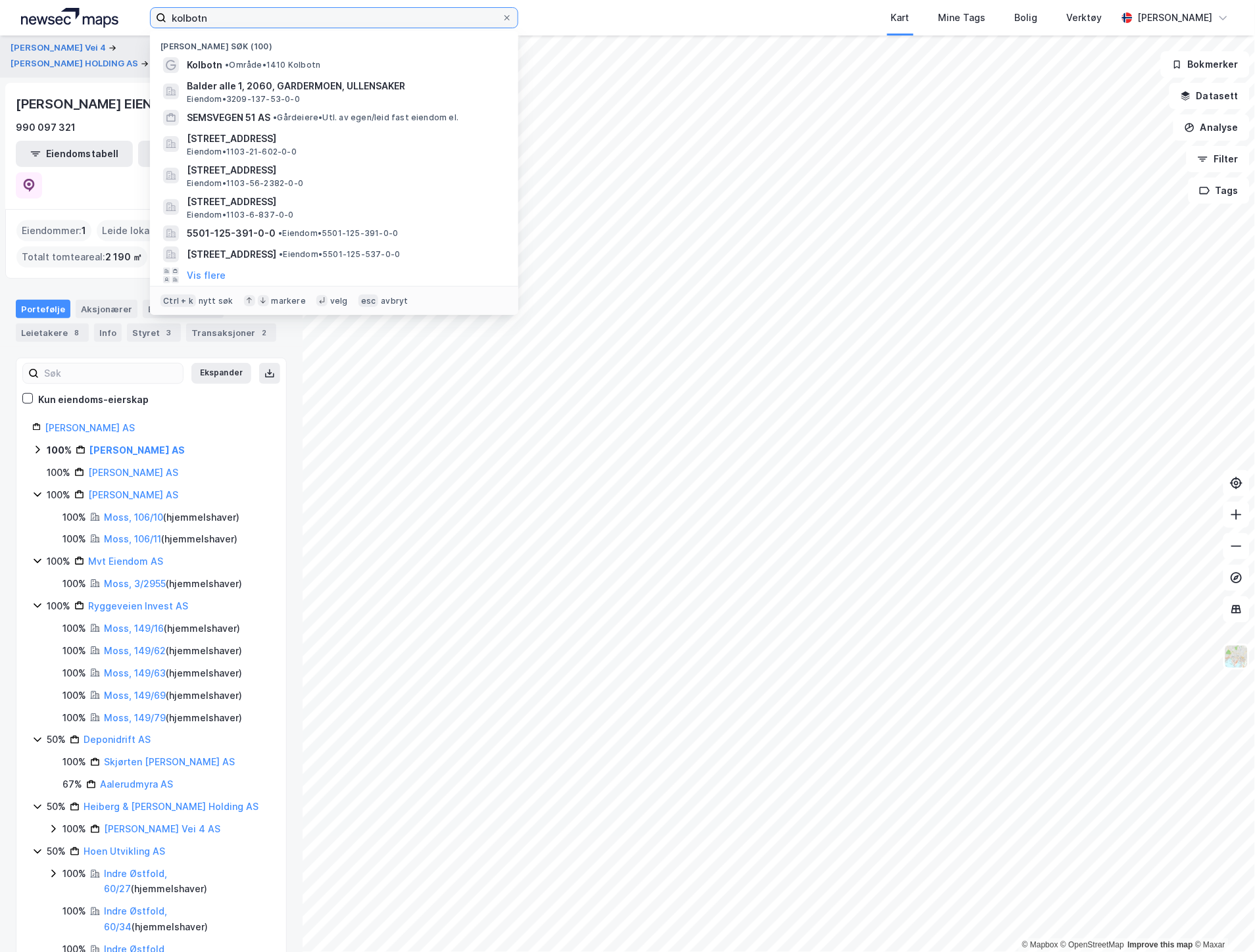
drag, startPoint x: 311, startPoint y: 20, endPoint x: 112, endPoint y: 18, distance: 199.0
click at [112, 18] on div "kolbotn Nylige søk (100) [PERSON_NAME] • 1410 Kolbotn Balder alle 1, 2060, GARD…" at bounding box center [627, 17] width 1255 height 35
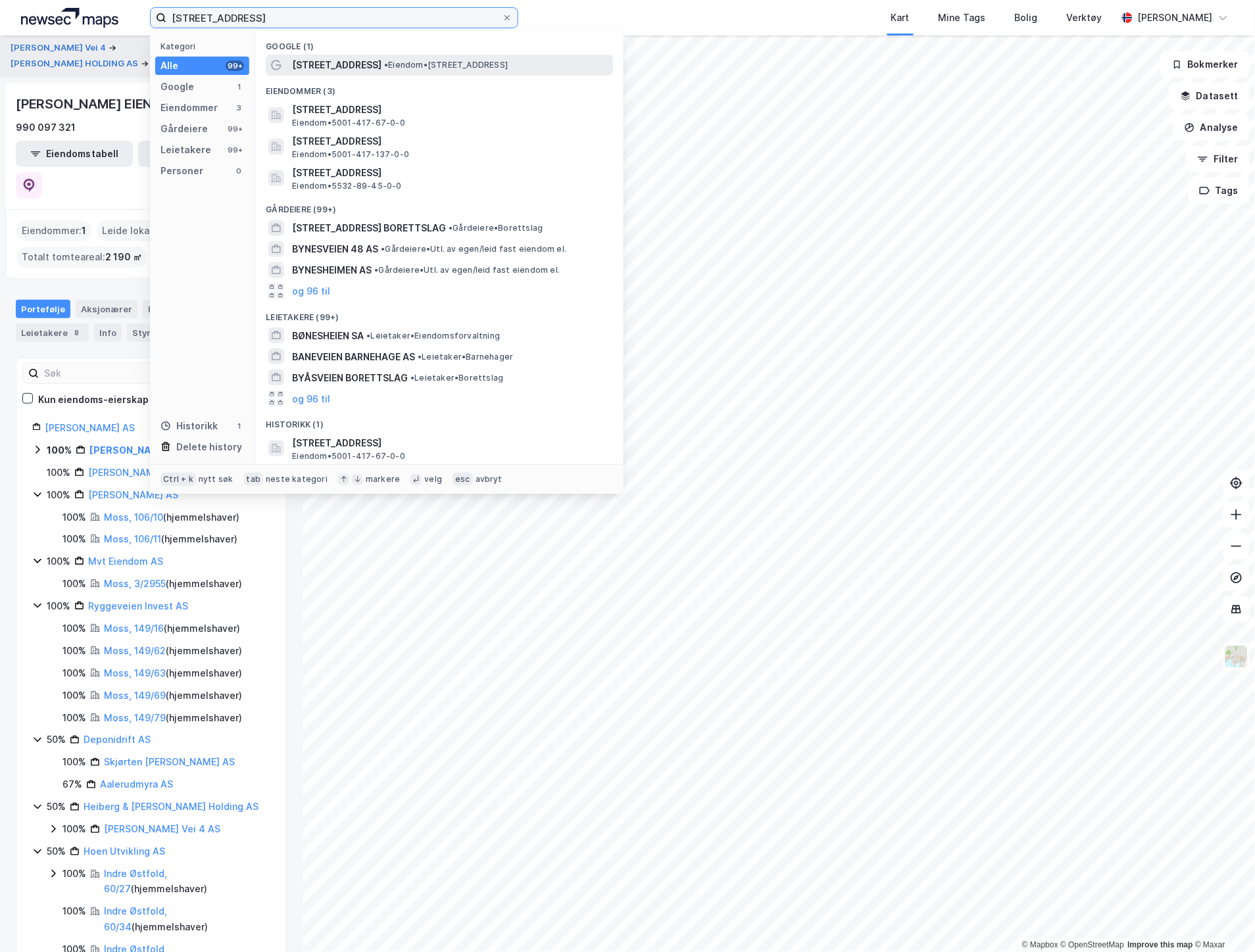
type input "[STREET_ADDRESS]"
click at [452, 54] on div "[STREET_ADDRESS] • Eiendom • [STREET_ADDRESS]" at bounding box center [439, 65] width 348 height 21
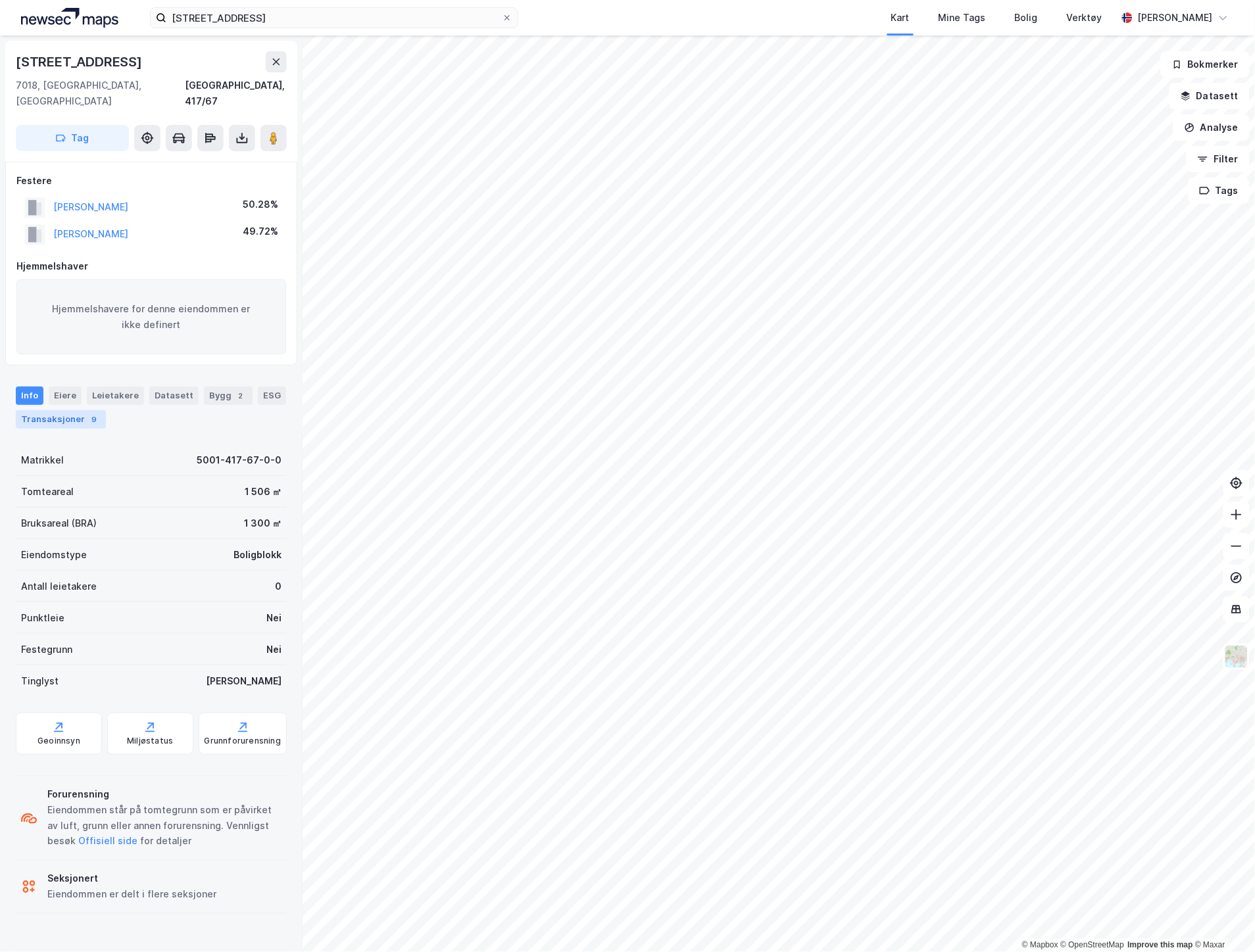
click at [63, 410] on div "Transaksjoner 9" at bounding box center [60, 419] width 90 height 18
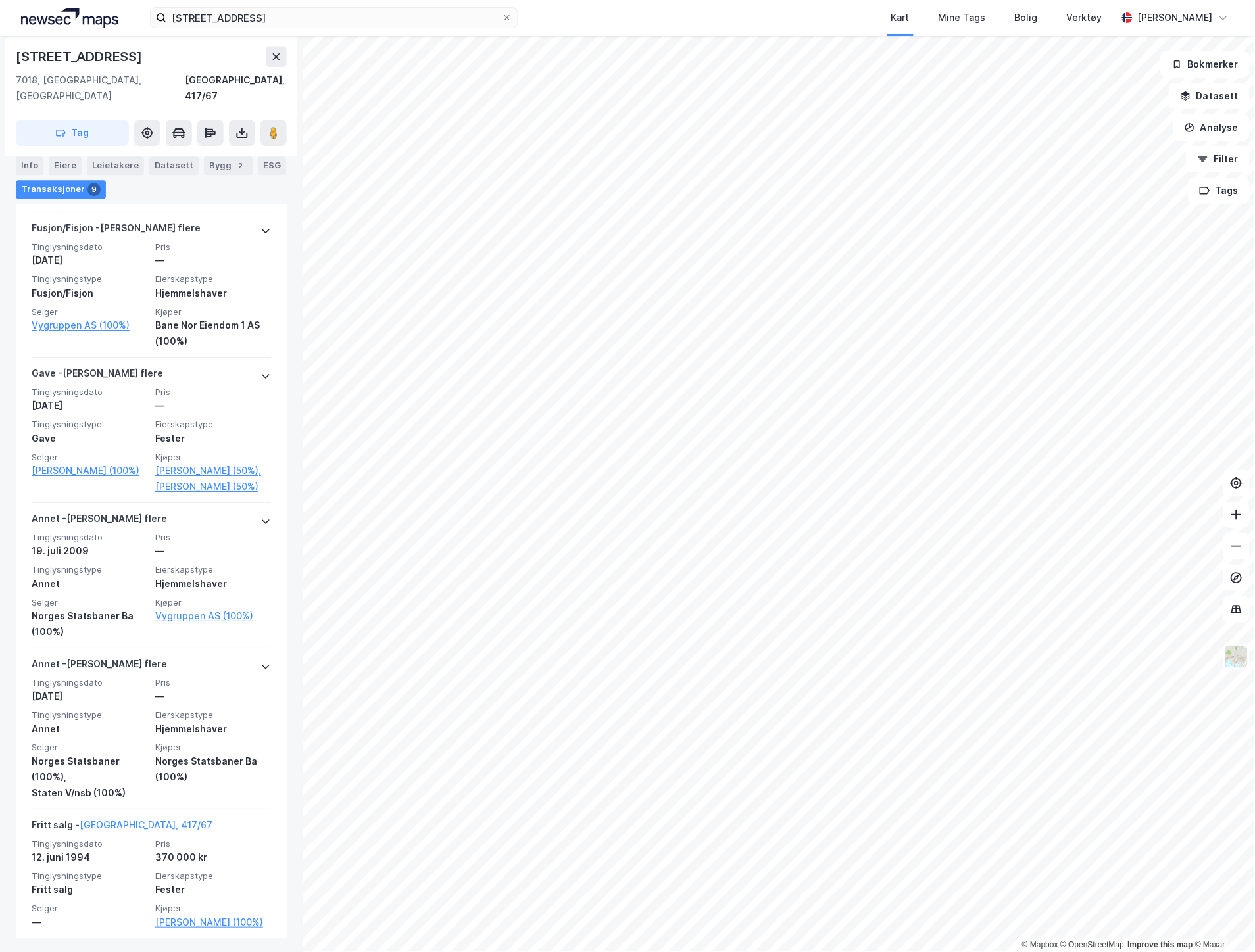
scroll to position [1029, 0]
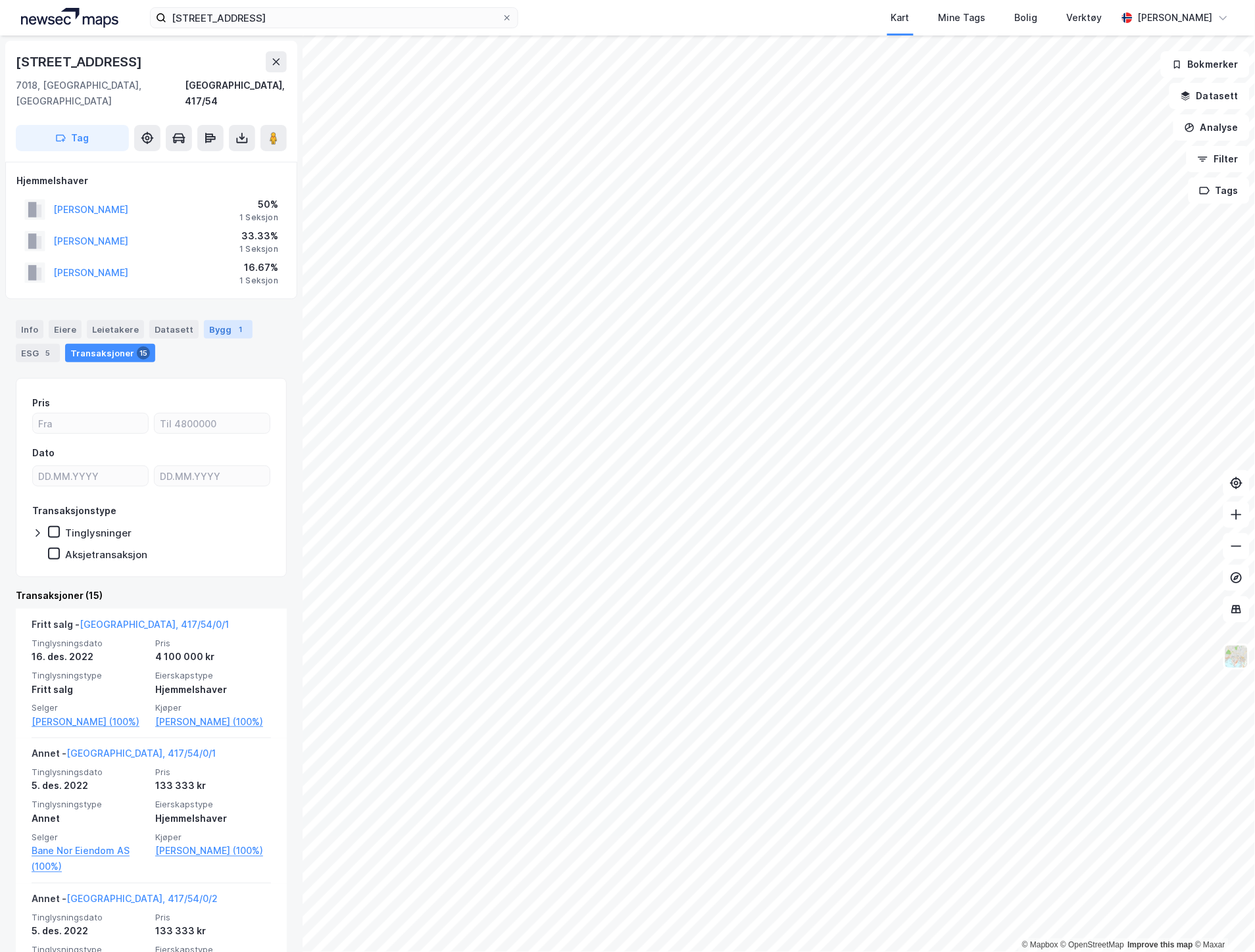
click at [234, 323] on div "1" at bounding box center [240, 329] width 13 height 13
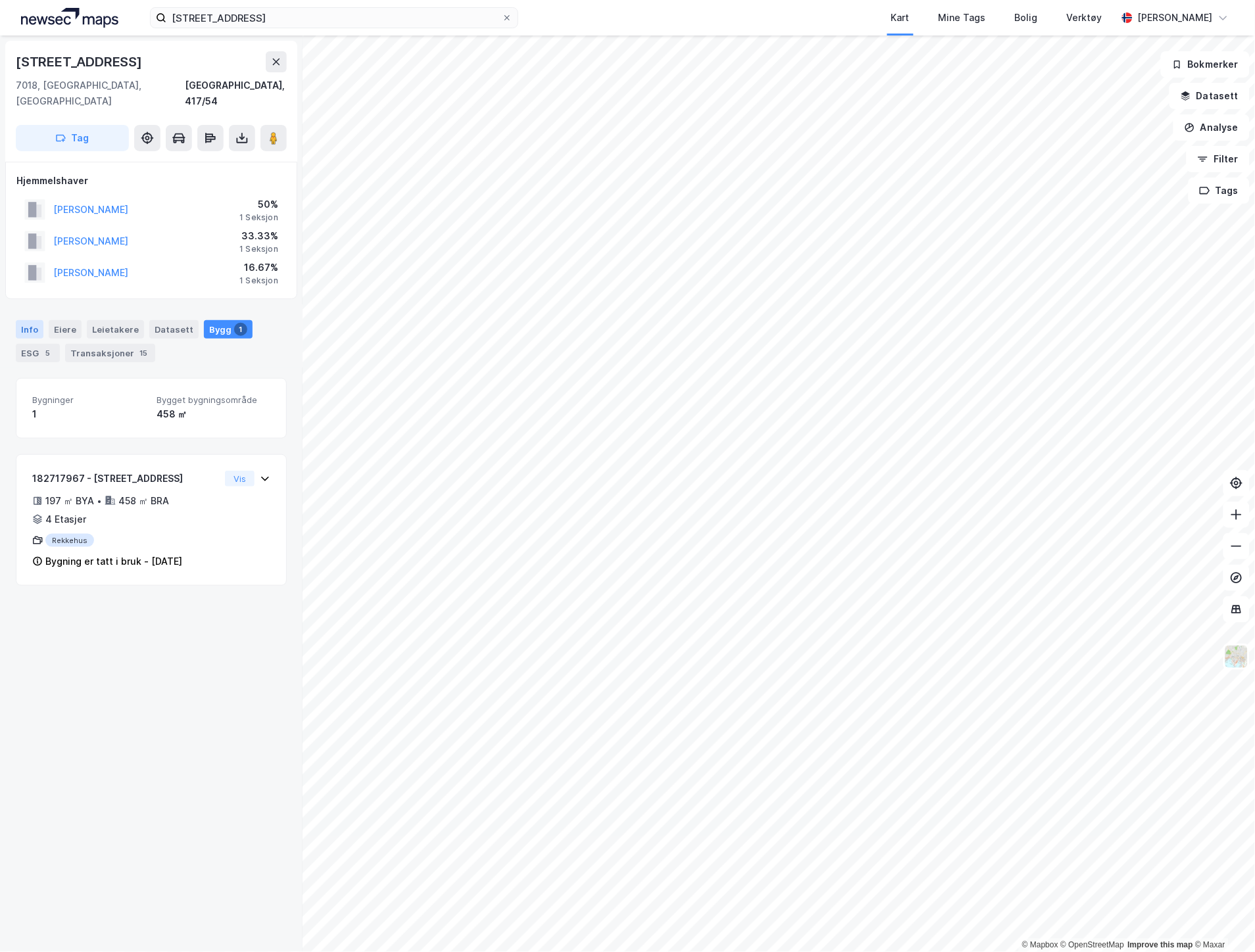
click at [31, 320] on div "Info" at bounding box center [29, 329] width 28 height 18
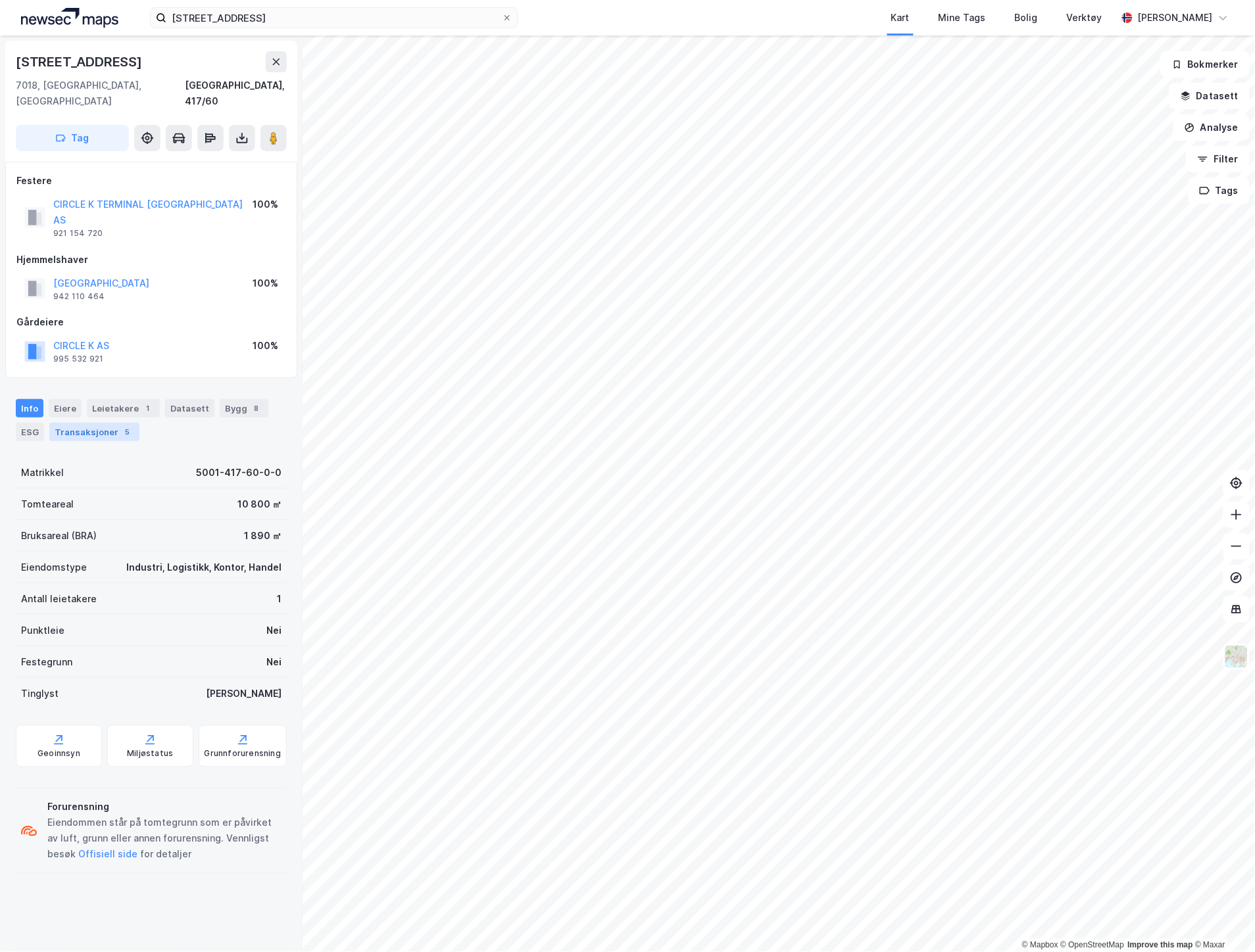
click at [76, 423] on div "Transaksjoner 5" at bounding box center [94, 431] width 90 height 18
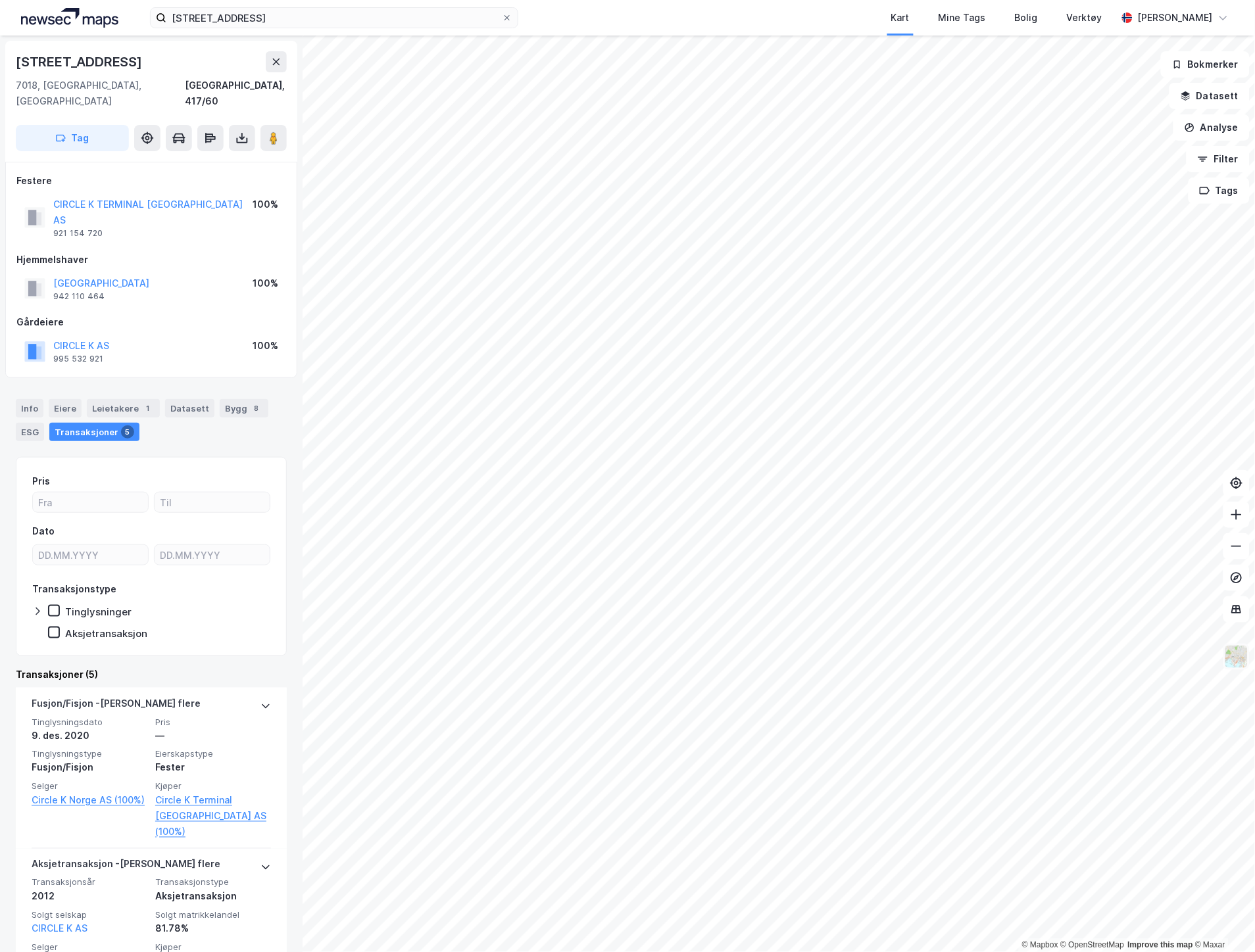
click at [1246, 656] on img at bounding box center [1236, 656] width 25 height 25
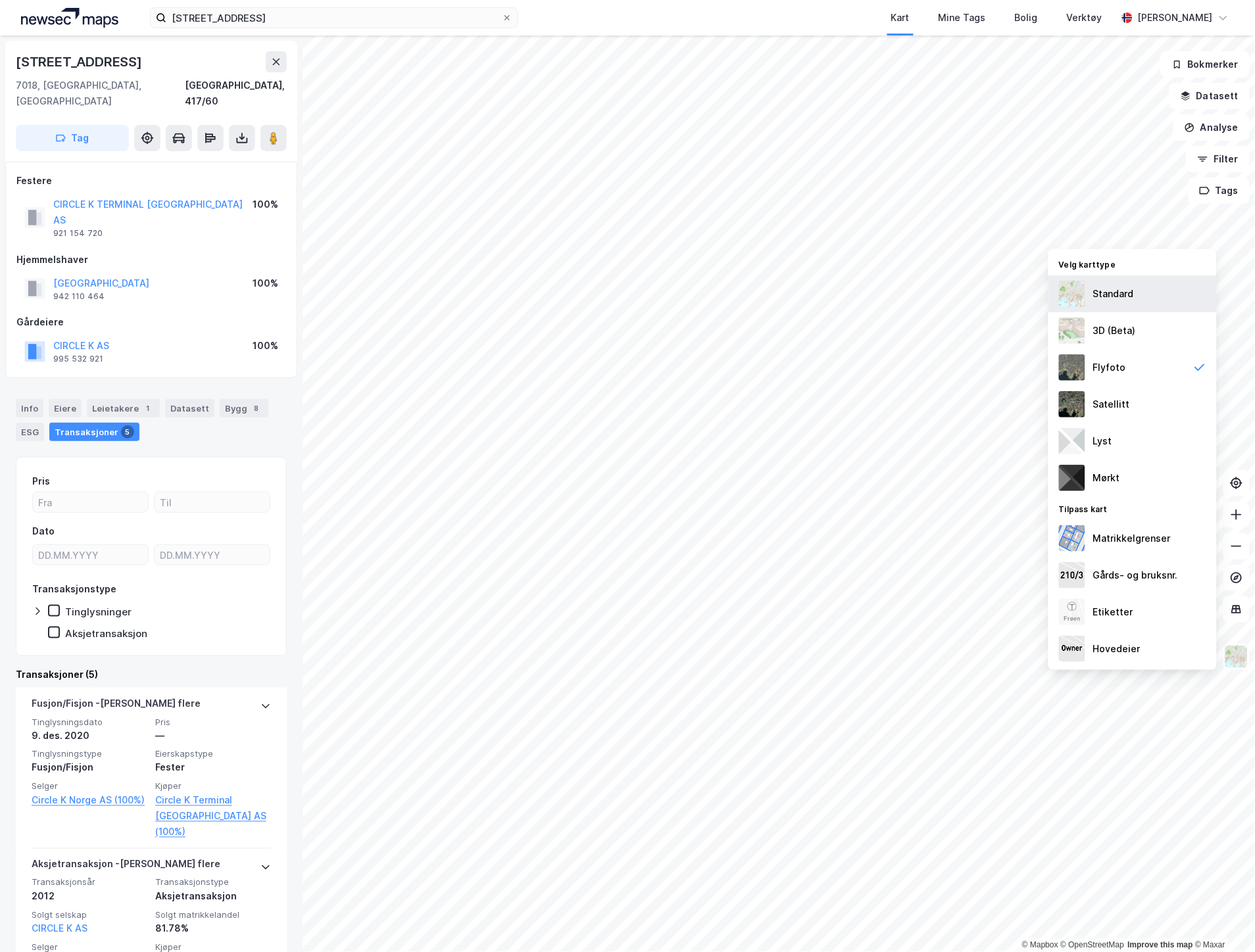
click at [1132, 294] on div "Standard" at bounding box center [1113, 294] width 41 height 16
click at [1151, 541] on div "Matrikkelgrenser" at bounding box center [1132, 538] width 78 height 16
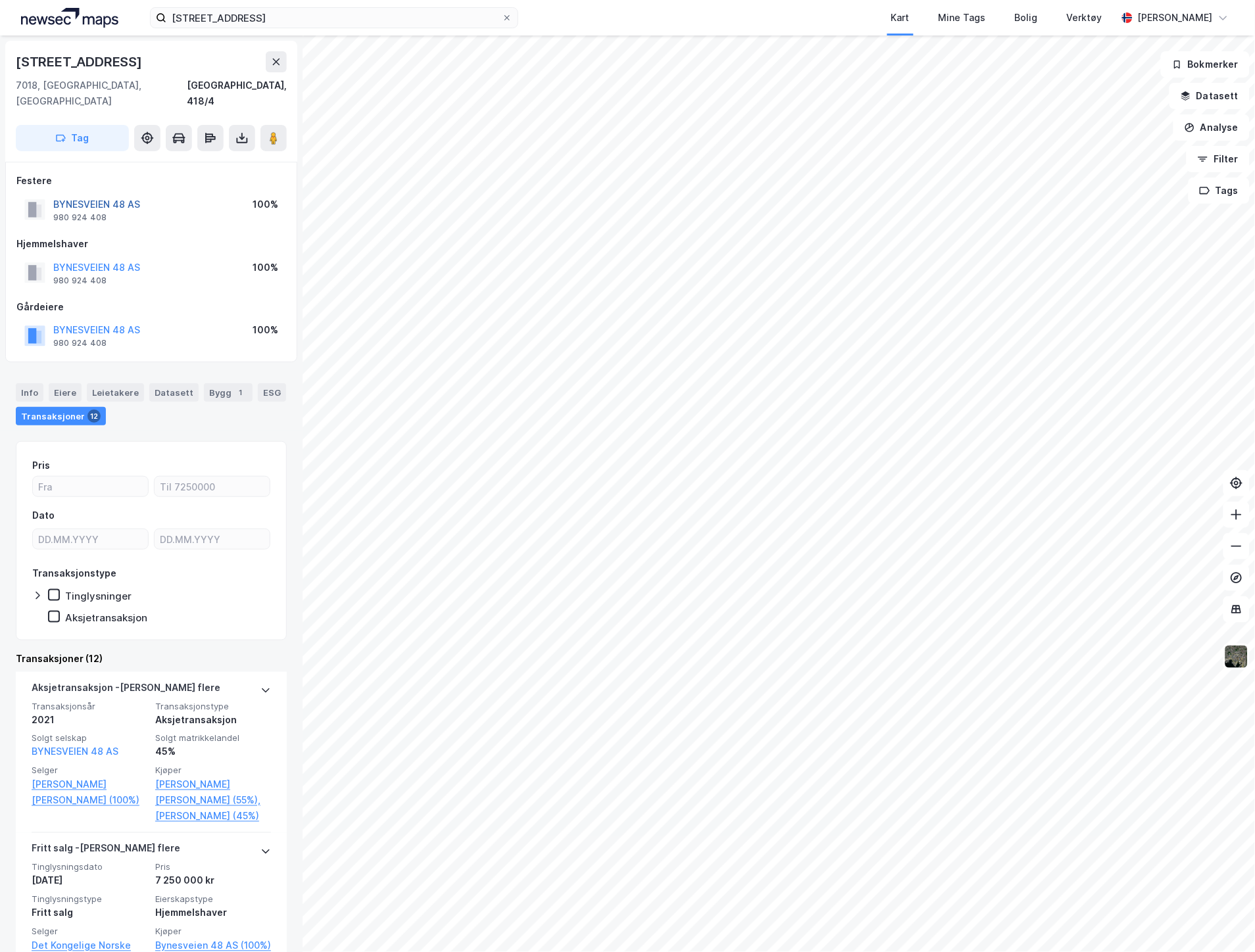
click at [0, 0] on button "BYNESVEIEN 48 AS" at bounding box center [0, 0] width 0 height 0
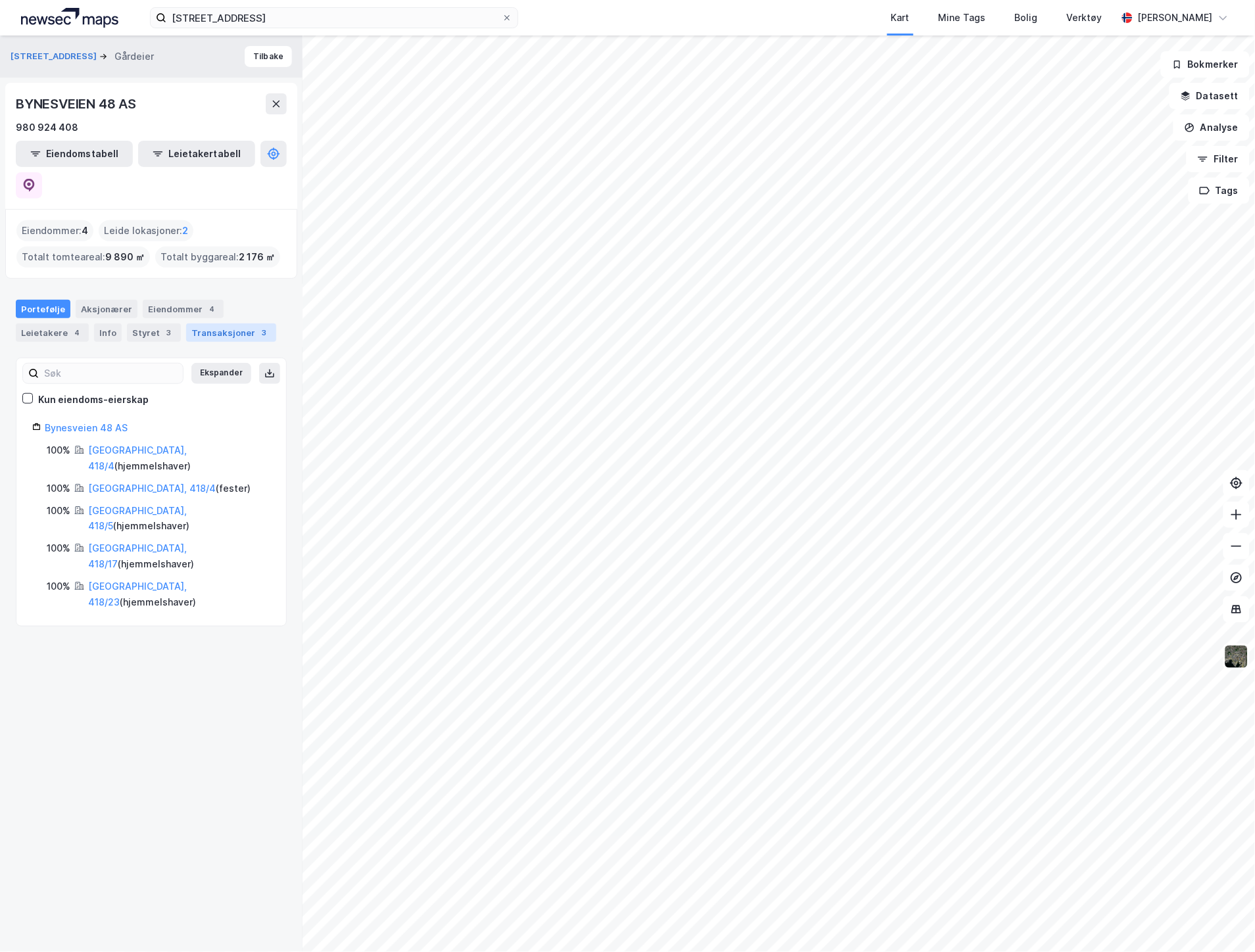
click at [220, 323] on div "Transaksjoner 3" at bounding box center [231, 332] width 90 height 18
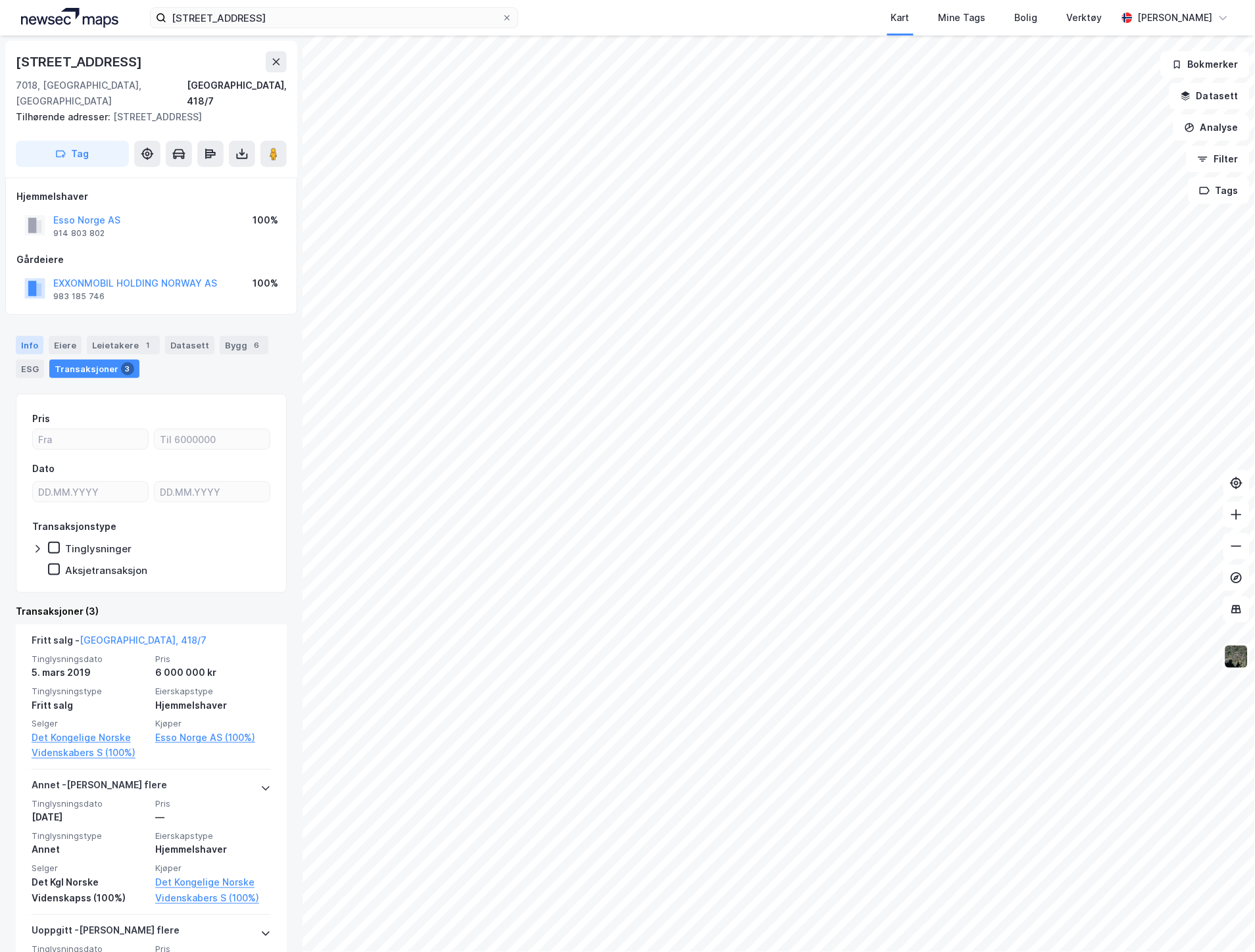
click at [16, 336] on div "Info" at bounding box center [29, 345] width 28 height 18
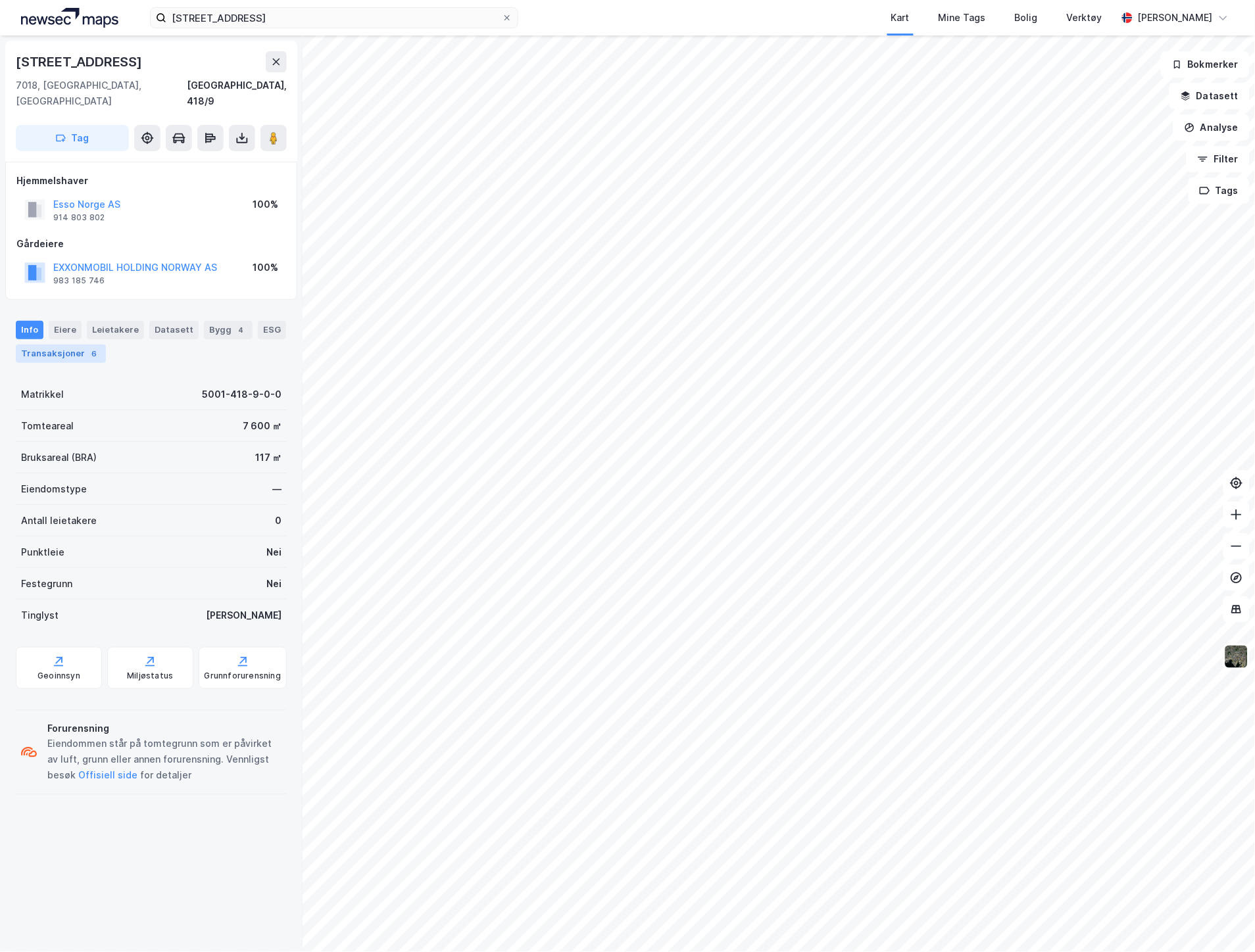
click at [87, 348] on div "6" at bounding box center [93, 354] width 13 height 13
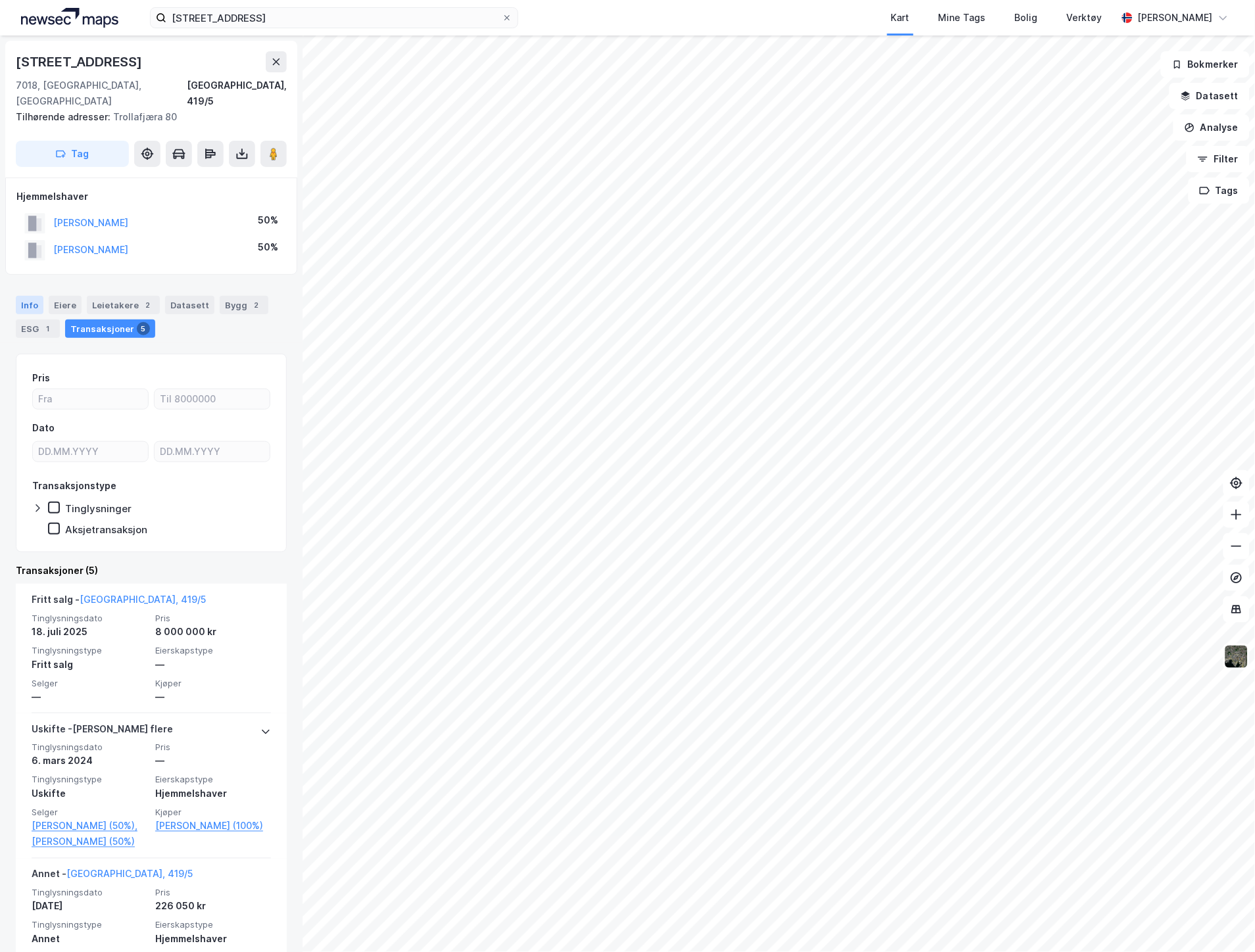
click at [27, 296] on div "Info" at bounding box center [29, 304] width 28 height 18
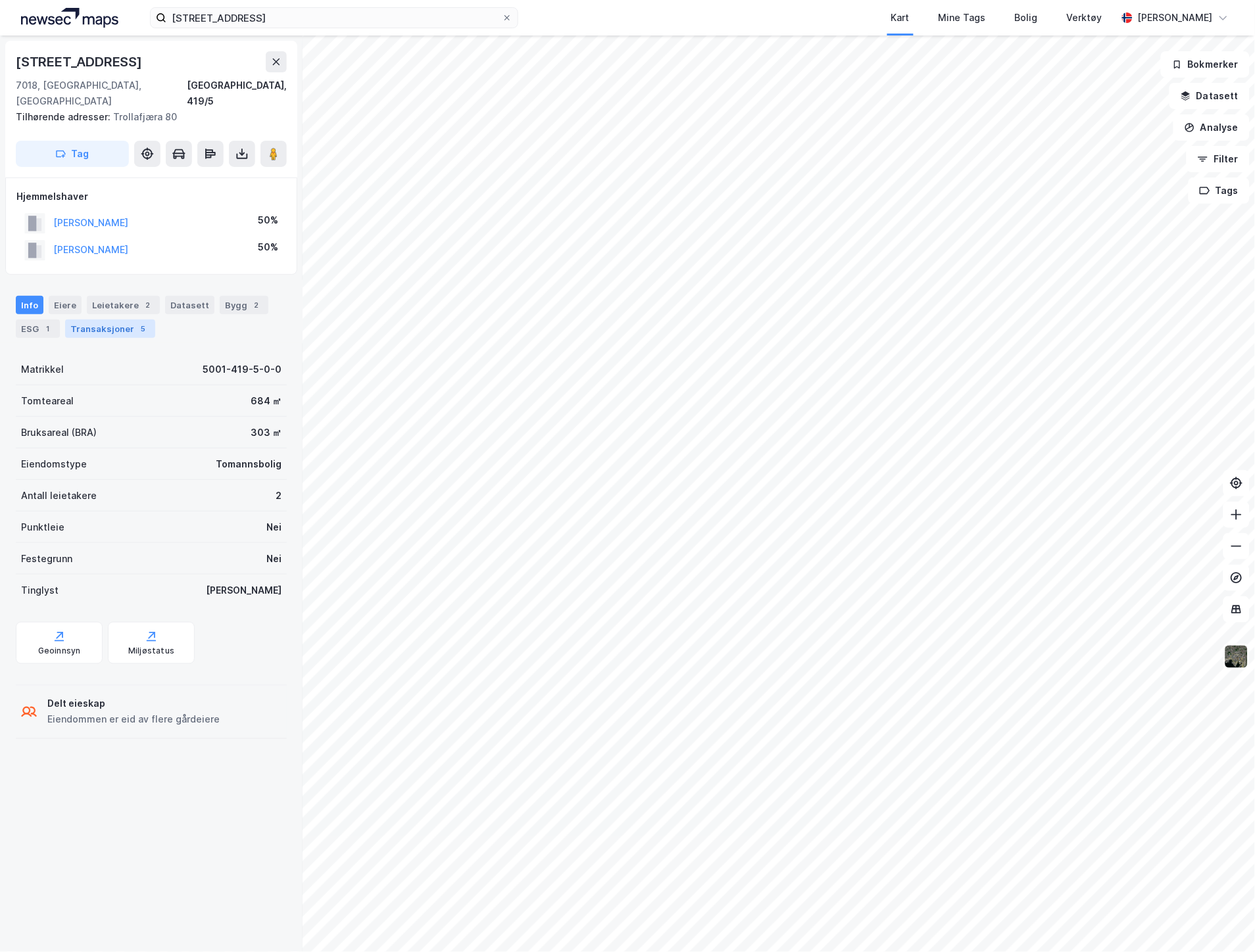
click at [83, 320] on div "Transaksjoner 5" at bounding box center [110, 329] width 90 height 18
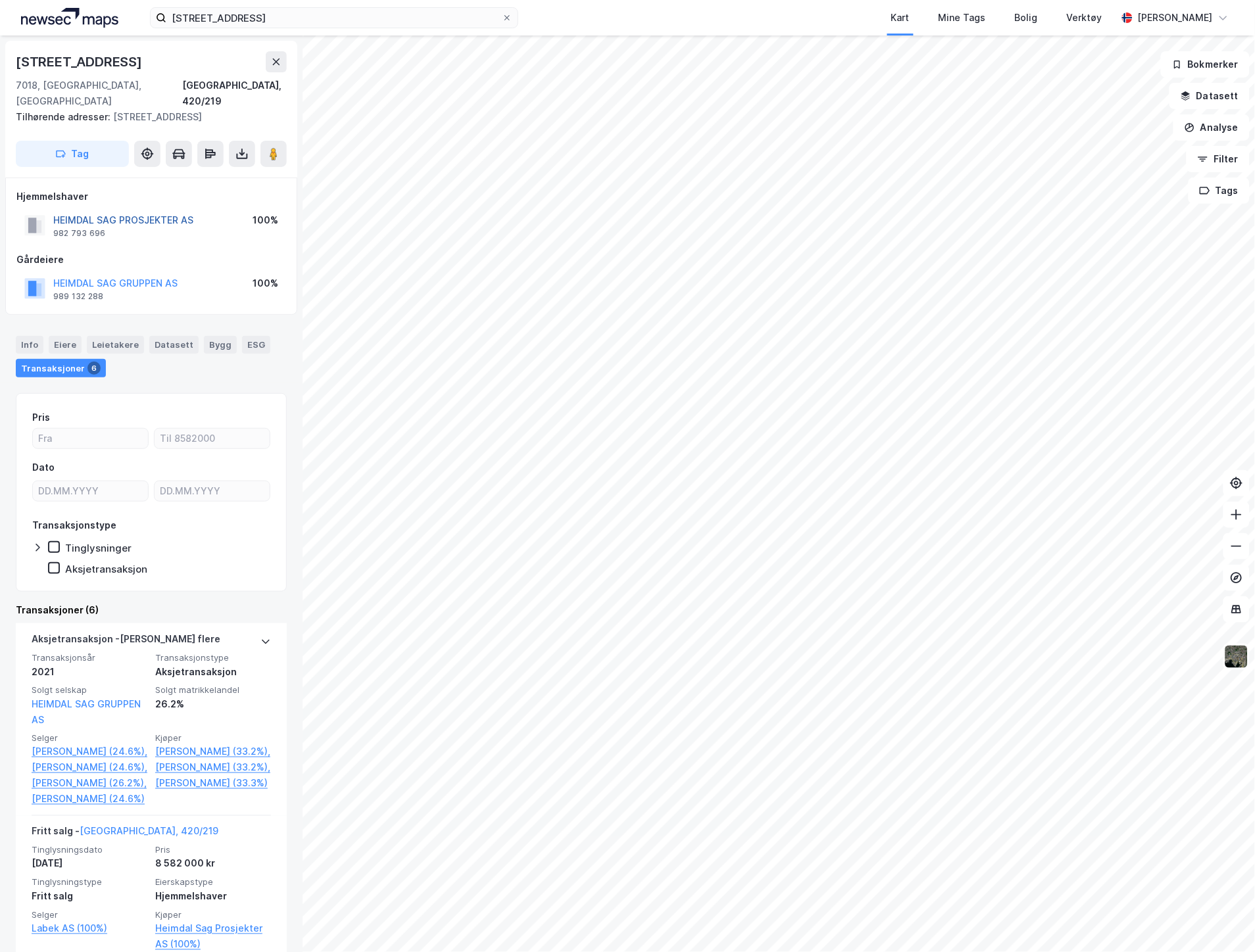
click at [0, 0] on button "HEIMDAL SAG PROSJEKTER AS" at bounding box center [0, 0] width 0 height 0
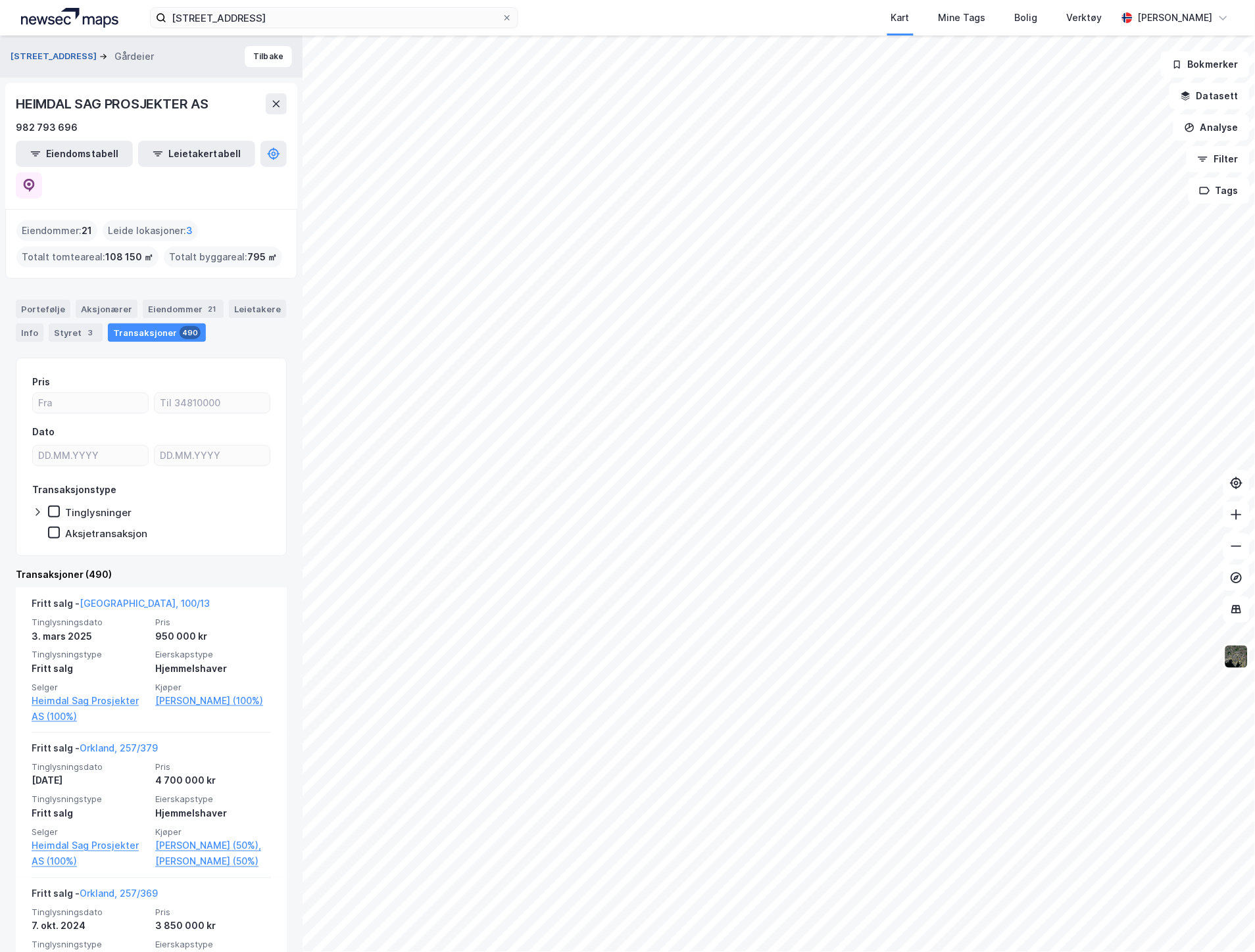
drag, startPoint x: 35, startPoint y: 64, endPoint x: 35, endPoint y: 57, distance: 7.0
click at [35, 62] on div "Trollafjæra 45 Gårdeier" at bounding box center [87, 56] width 154 height 16
click at [35, 57] on button "[STREET_ADDRESS]" at bounding box center [54, 56] width 89 height 13
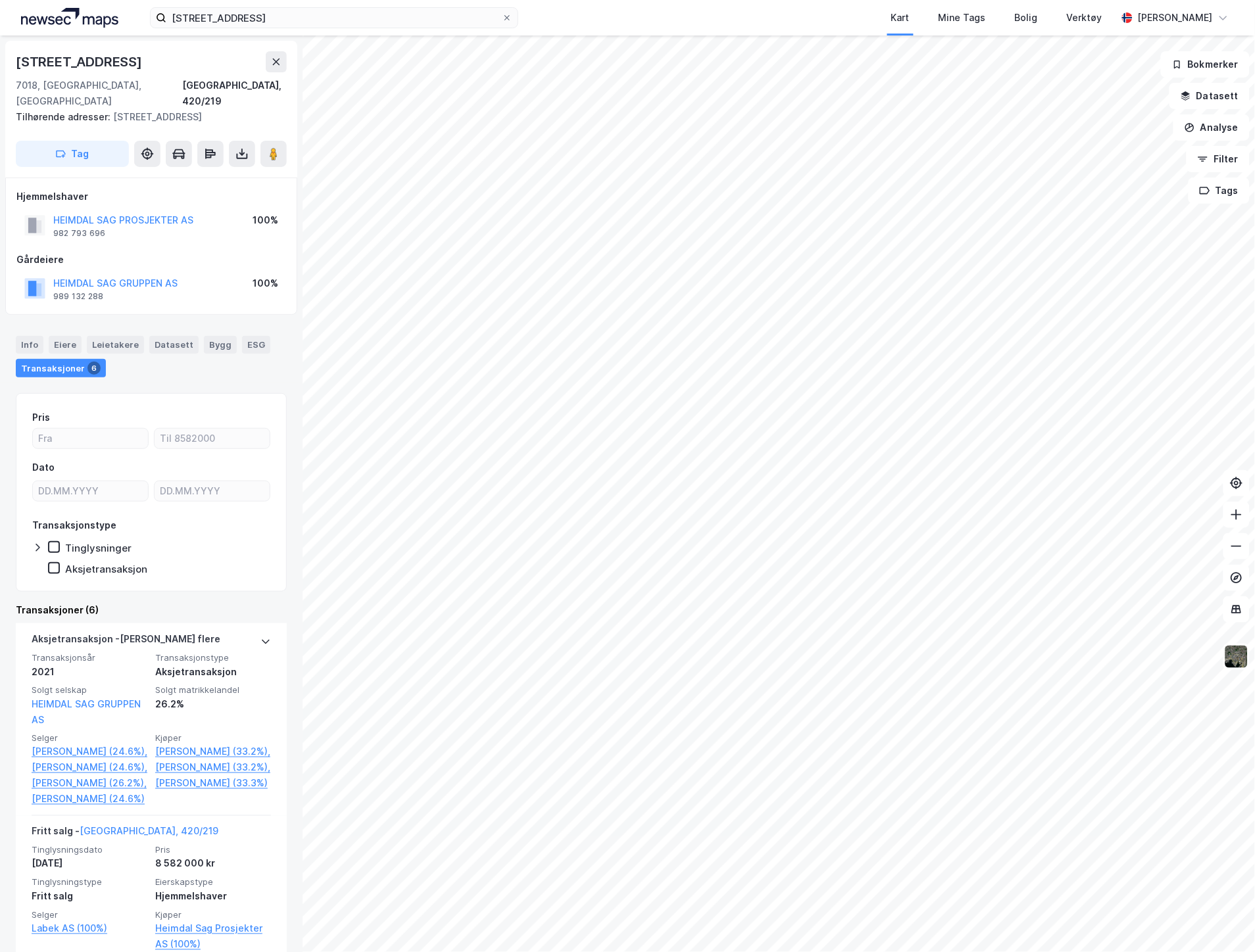
drag, startPoint x: 29, startPoint y: 323, endPoint x: 189, endPoint y: 345, distance: 161.5
click at [29, 336] on div "Info" at bounding box center [29, 345] width 28 height 17
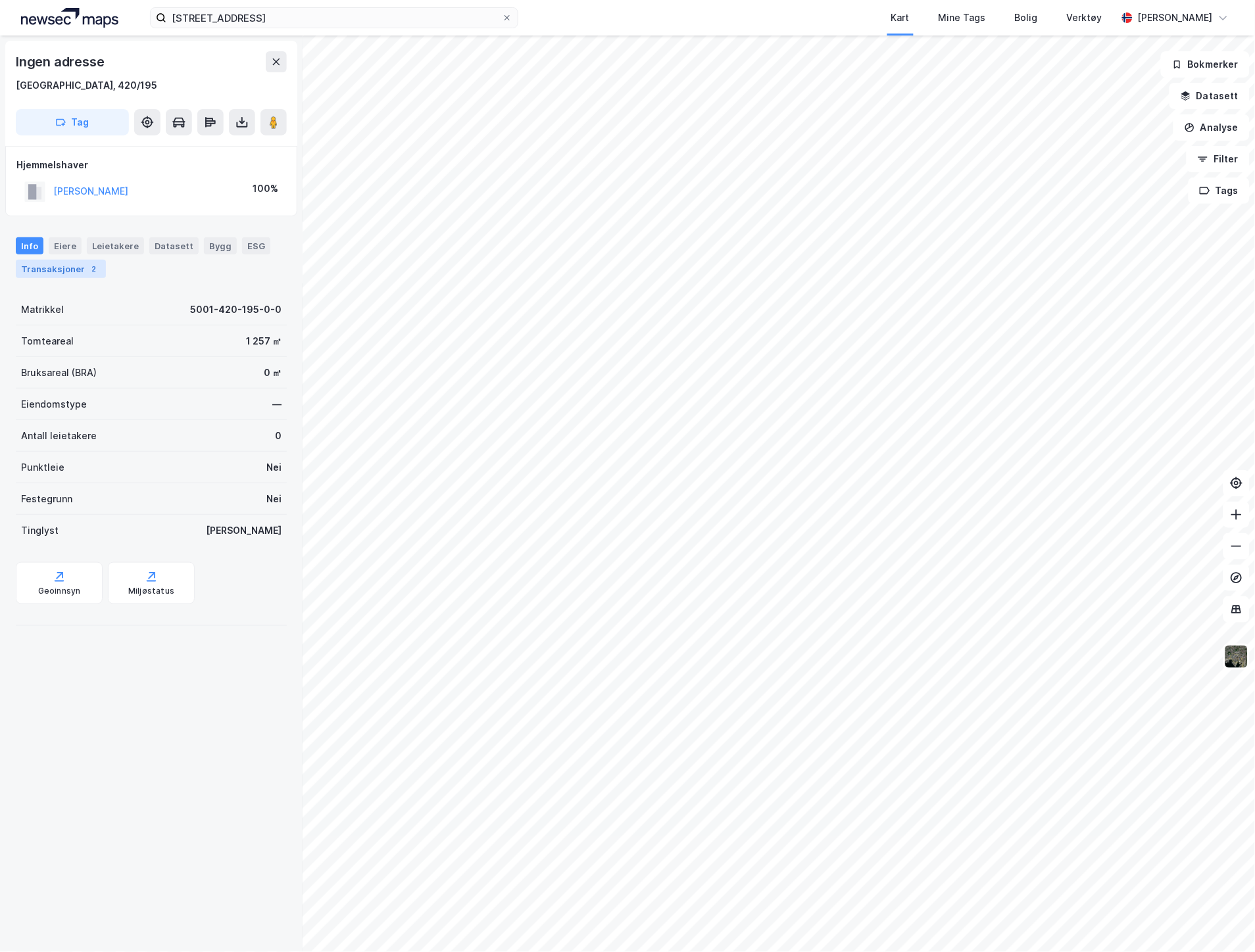
click at [89, 271] on div "2" at bounding box center [93, 268] width 13 height 13
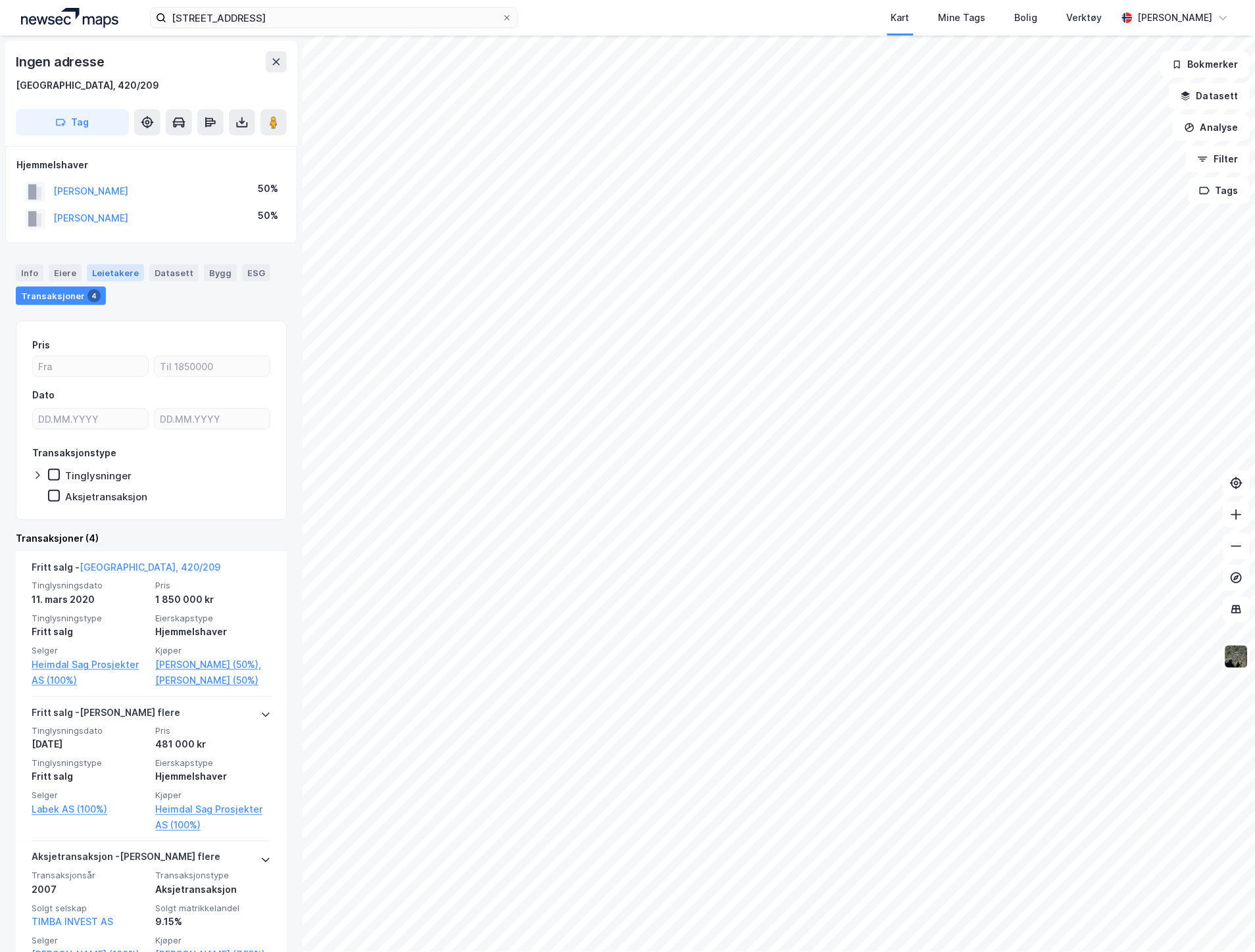
drag, startPoint x: 29, startPoint y: 278, endPoint x: 93, endPoint y: 272, distance: 64.3
click at [29, 278] on div "Info" at bounding box center [29, 273] width 28 height 17
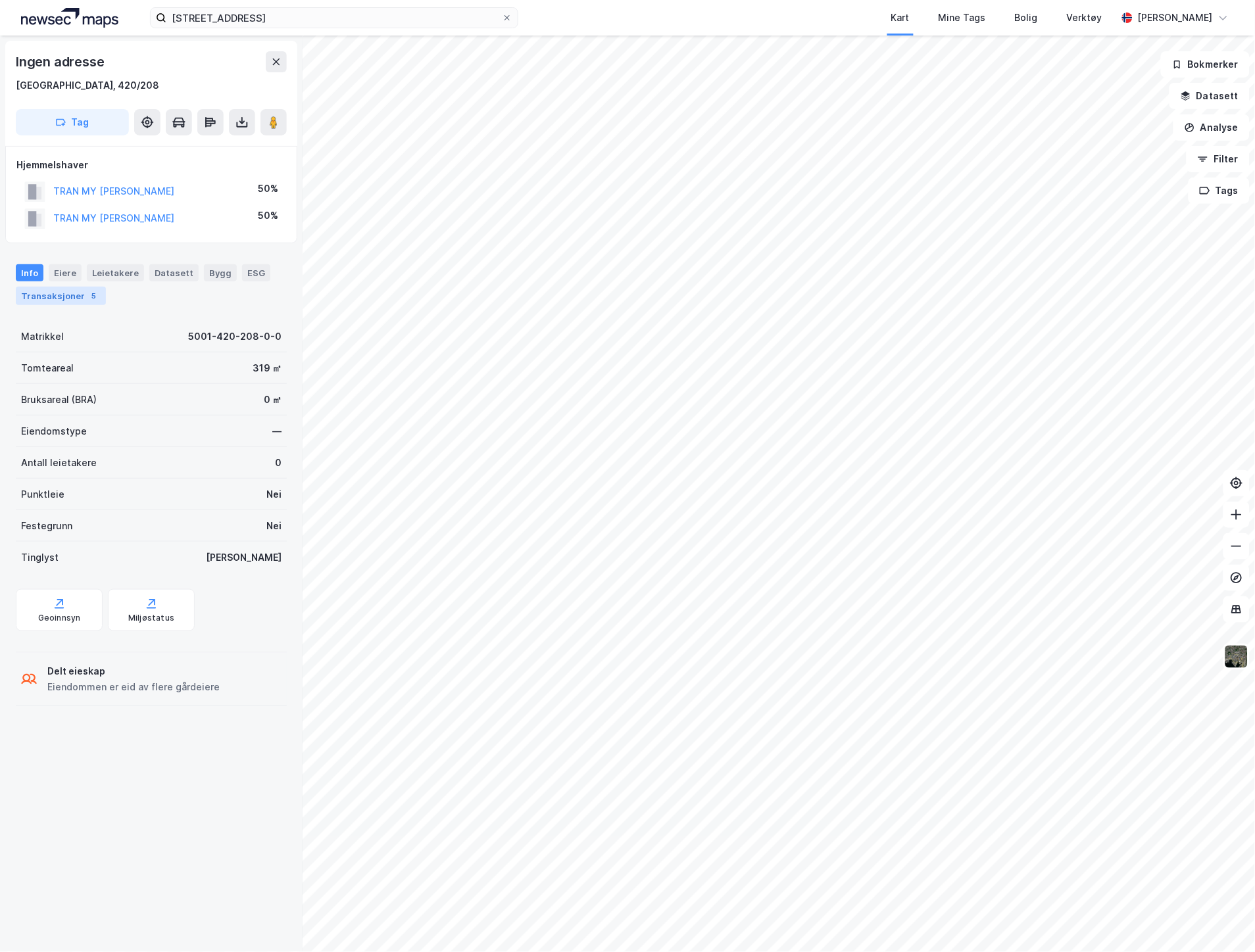
click at [68, 295] on div "Transaksjoner 5" at bounding box center [60, 295] width 90 height 18
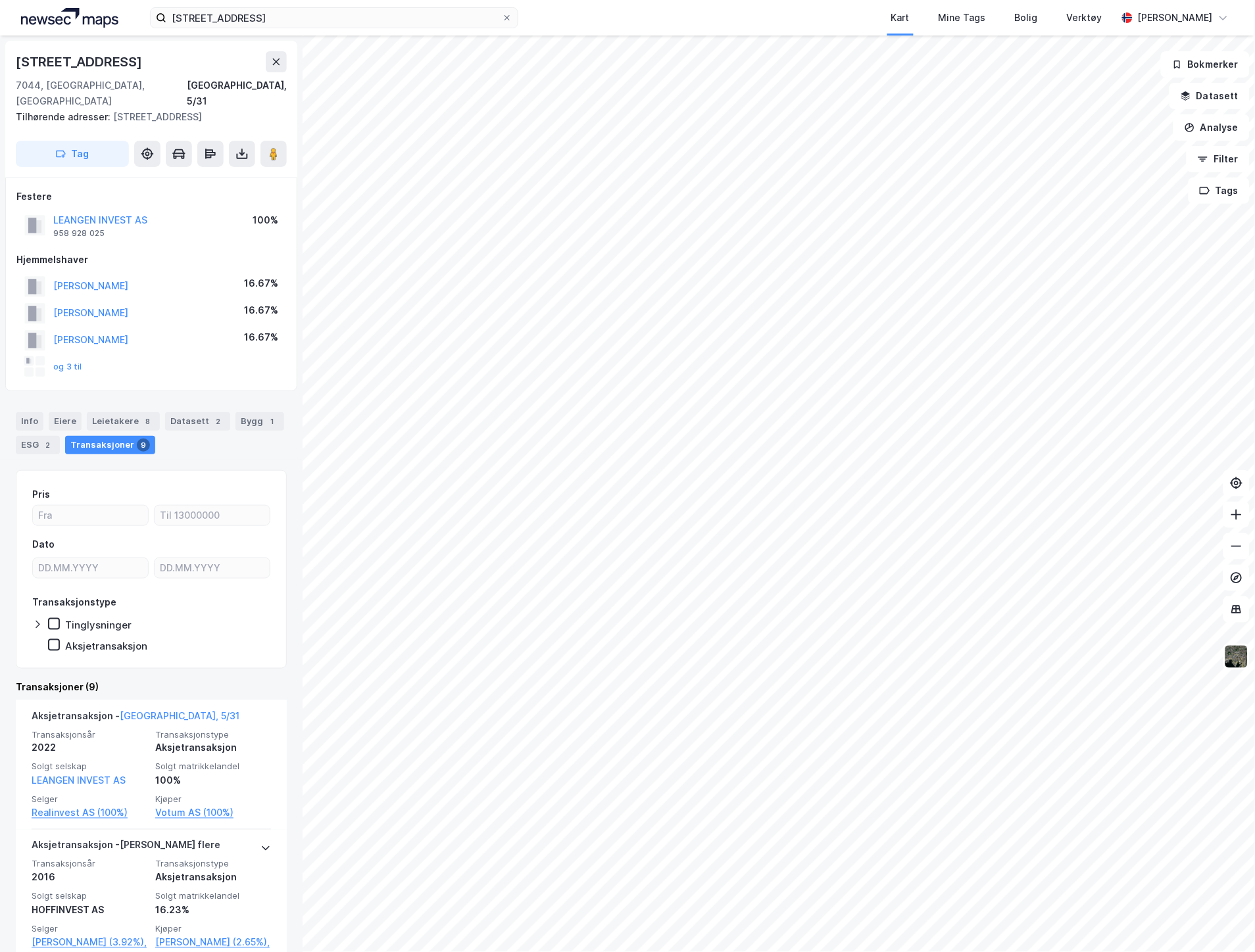
drag, startPoint x: 150, startPoint y: 63, endPoint x: 9, endPoint y: 57, distance: 141.1
click at [9, 57] on div "[STREET_ADDRESS], 5/31 Tilhørende adresser: [STREET_ADDRESS], [STREET_ADDRESS] …" at bounding box center [151, 109] width 292 height 137
copy div "[STREET_ADDRESS]"
